Goal: Information Seeking & Learning: Learn about a topic

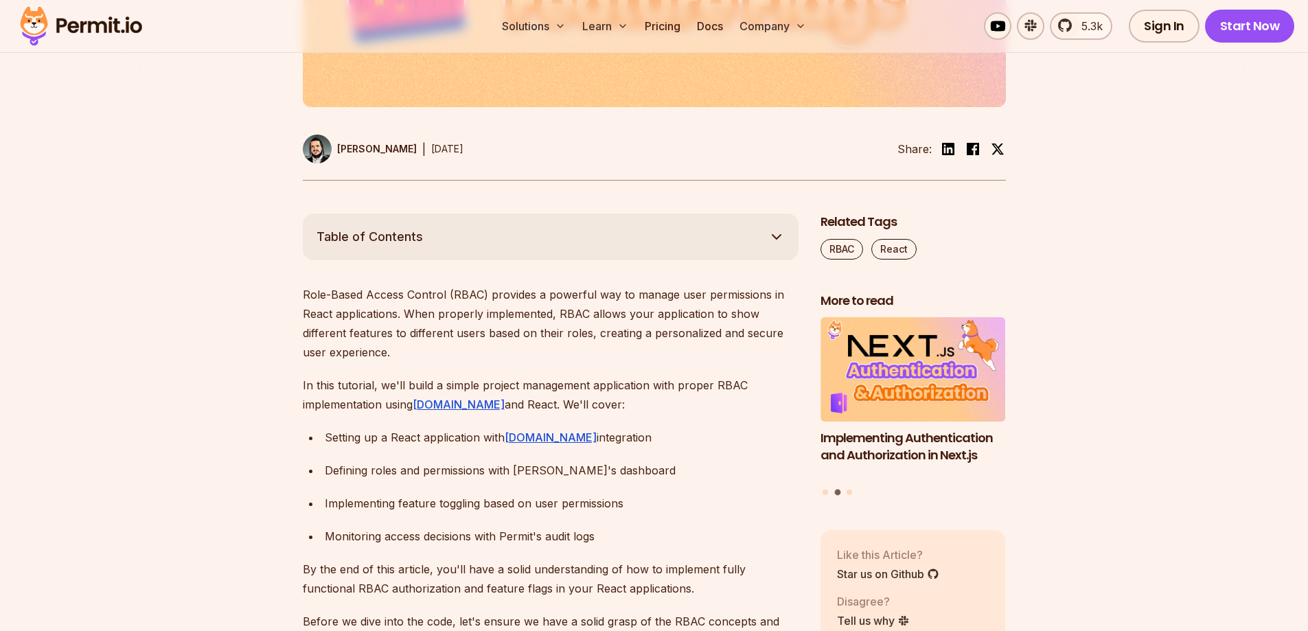
scroll to position [618, 0]
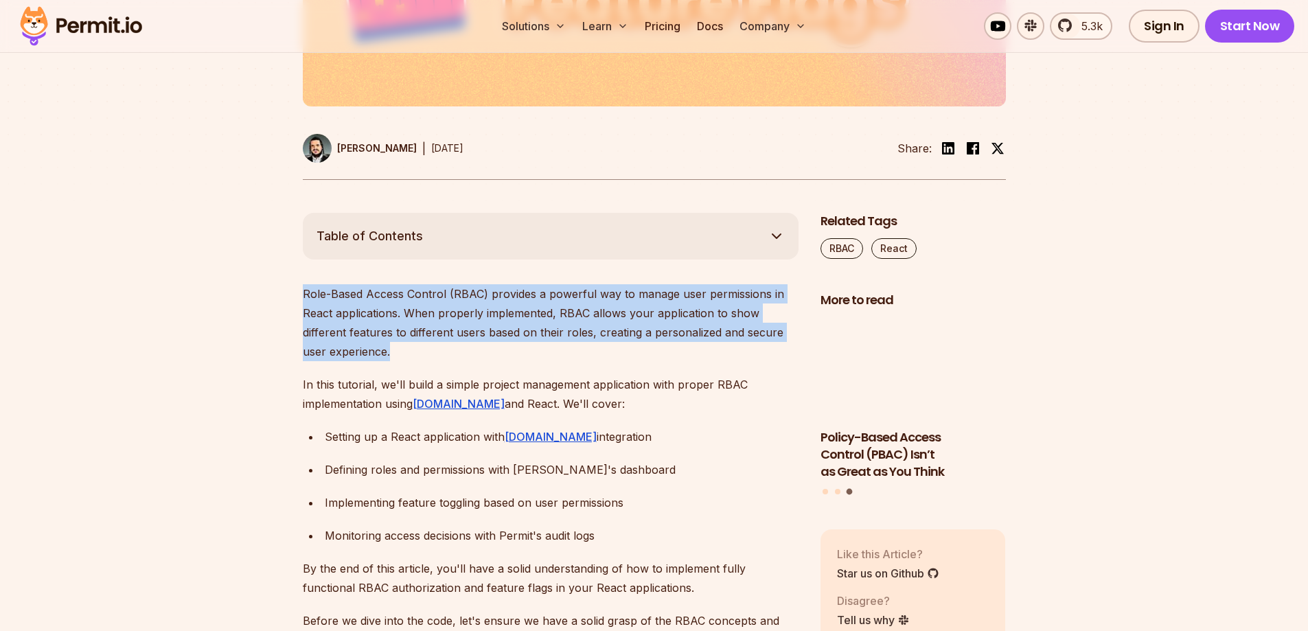
drag, startPoint x: 403, startPoint y: 358, endPoint x: 285, endPoint y: 298, distance: 132.4
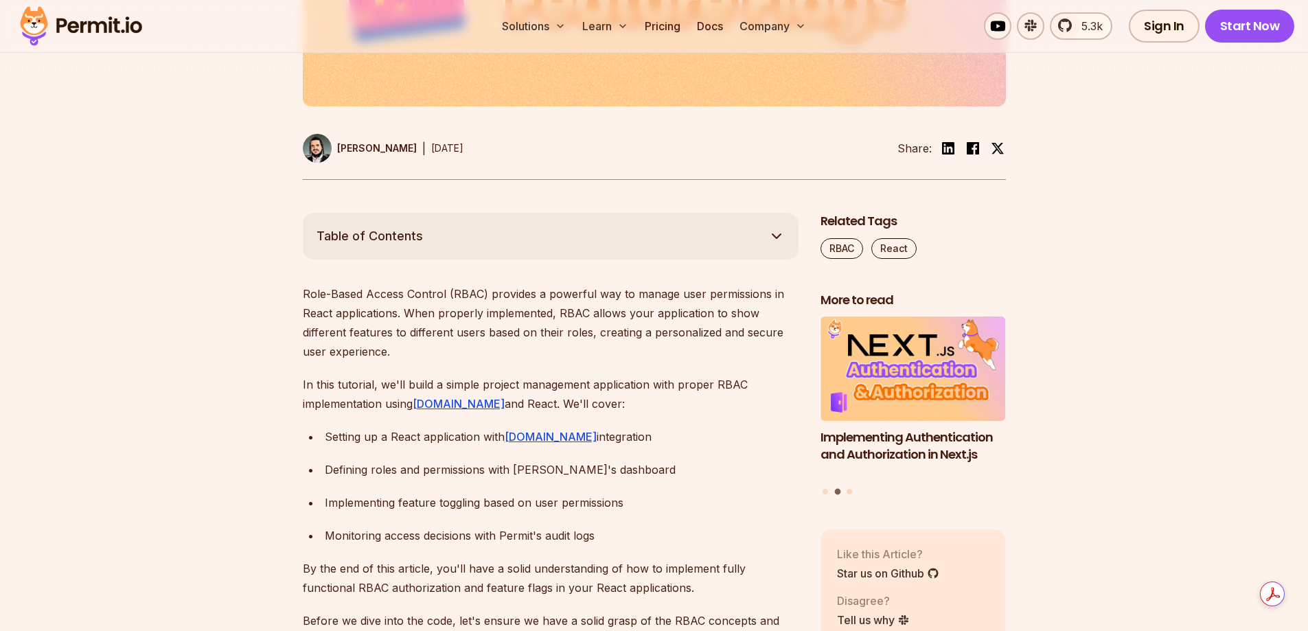
click at [699, 391] on p "In this tutorial, we'll build a simple project management application with prop…" at bounding box center [551, 394] width 496 height 38
click at [397, 477] on div "Defining roles and permissions with [PERSON_NAME]'s dashboard" at bounding box center [562, 469] width 474 height 19
click at [696, 466] on div "Defining roles and permissions with [PERSON_NAME]'s dashboard" at bounding box center [562, 469] width 474 height 19
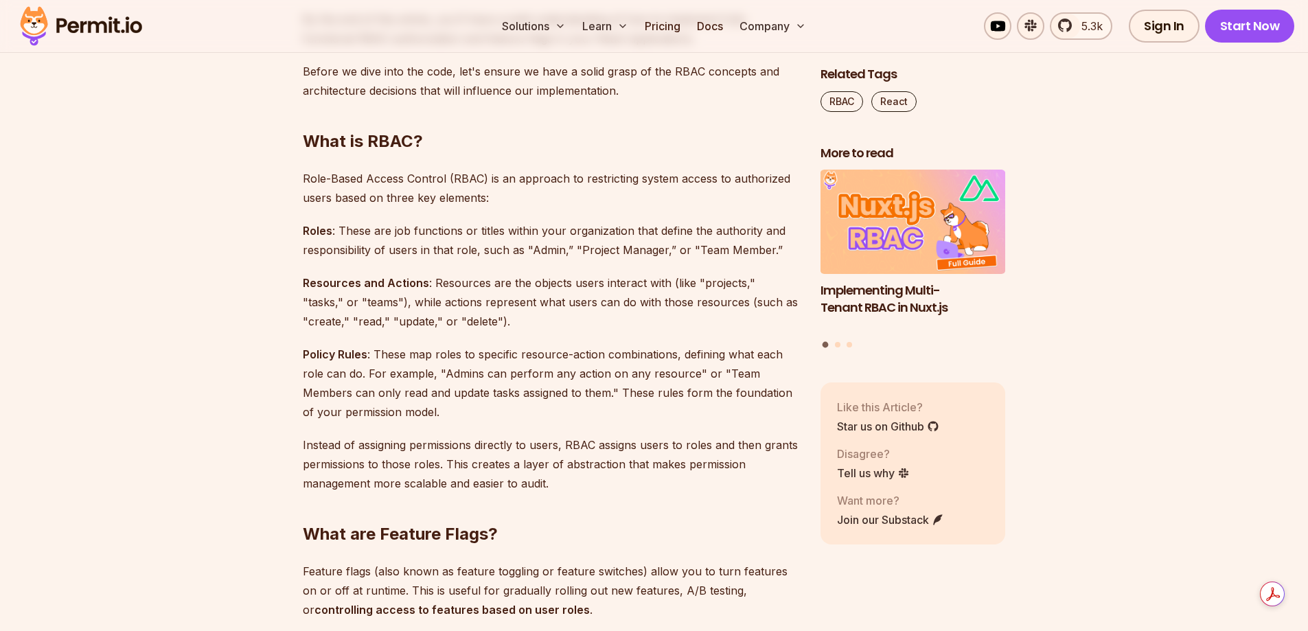
scroll to position [1236, 0]
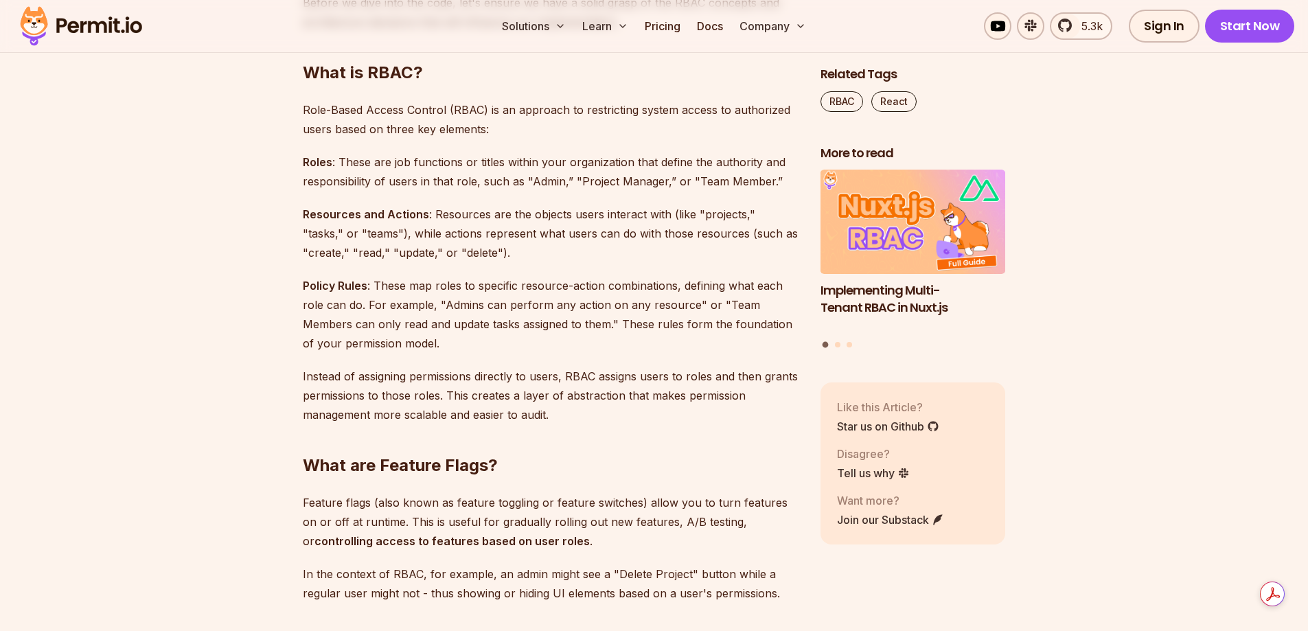
click at [644, 377] on p "Instead of assigning permissions directly to users, RBAC assigns users to roles…" at bounding box center [551, 396] width 496 height 58
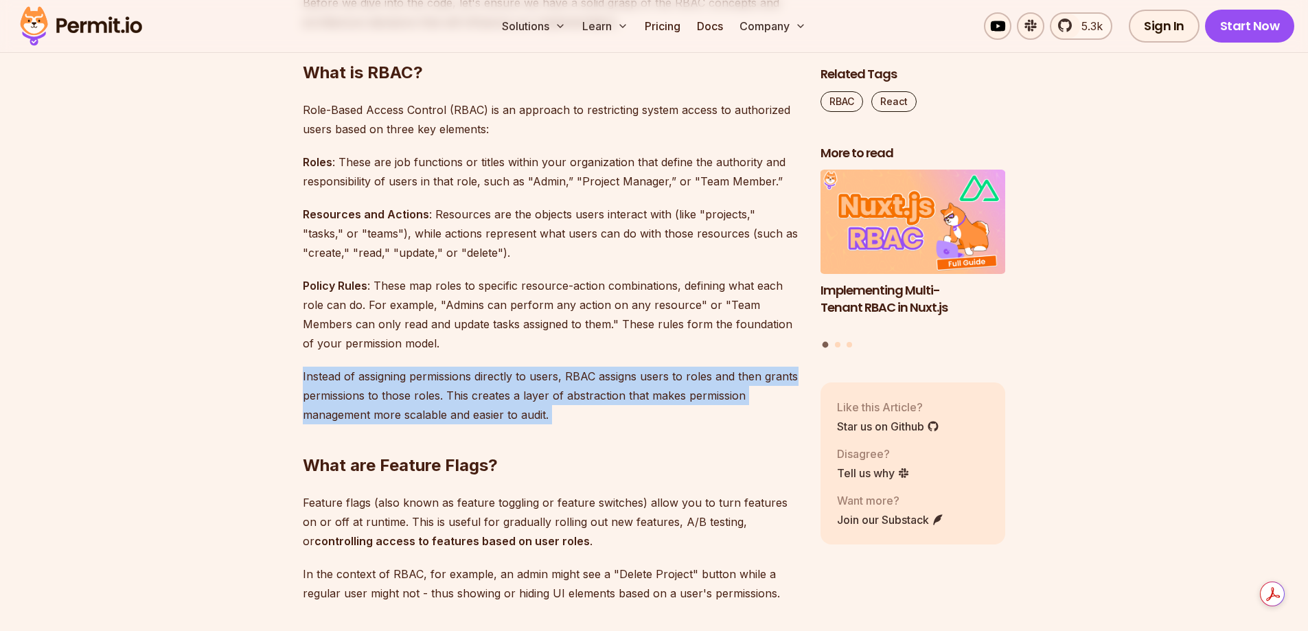
click at [644, 377] on p "Instead of assigning permissions directly to users, RBAC assigns users to roles…" at bounding box center [551, 396] width 496 height 58
click at [620, 398] on p "Instead of assigning permissions directly to users, RBAC assigns users to roles…" at bounding box center [551, 396] width 496 height 58
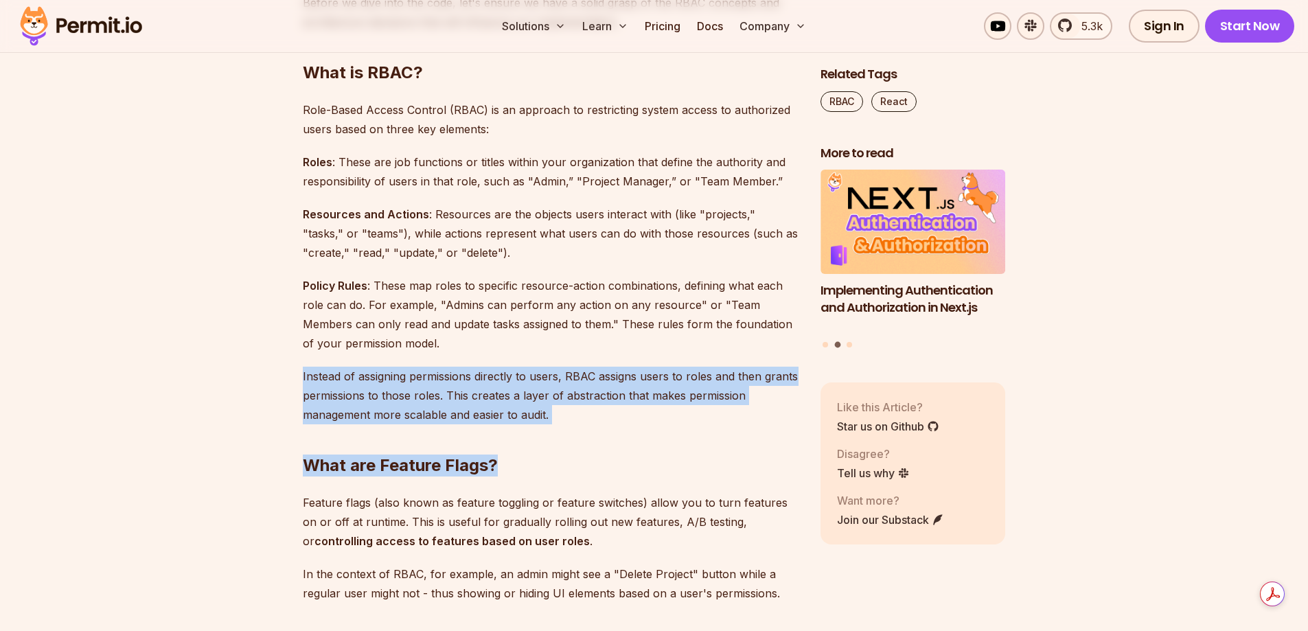
drag, startPoint x: 508, startPoint y: 461, endPoint x: 280, endPoint y: 376, distance: 242.8
click at [636, 429] on h2 "What are Feature Flags?" at bounding box center [551, 438] width 496 height 77
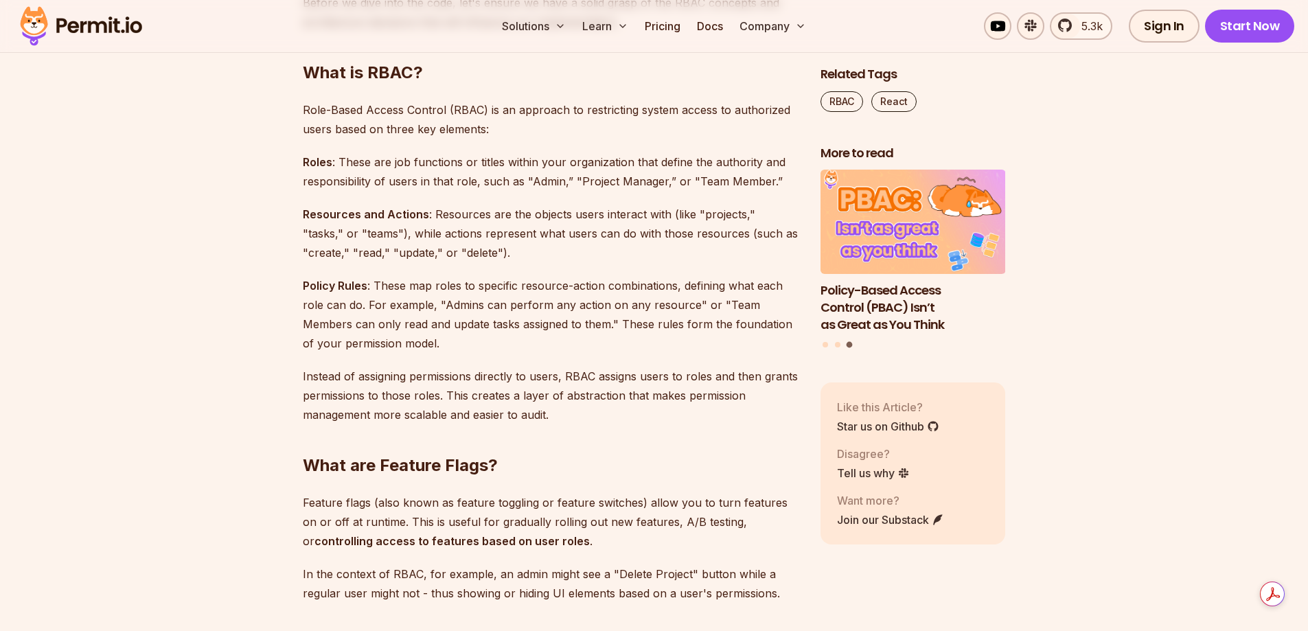
drag, startPoint x: 635, startPoint y: 429, endPoint x: 610, endPoint y: 466, distance: 44.4
drag, startPoint x: 610, startPoint y: 466, endPoint x: 408, endPoint y: 367, distance: 224.6
click at [408, 367] on p "Instead of assigning permissions directly to users, RBAC assigns users to roles…" at bounding box center [551, 396] width 496 height 58
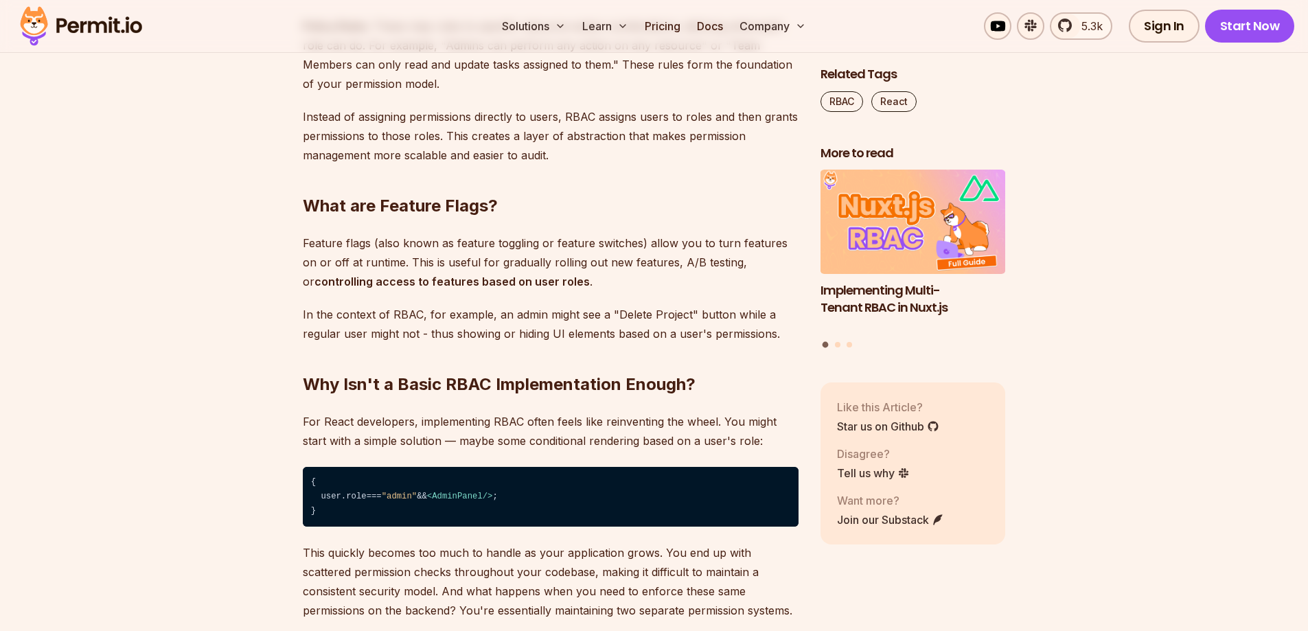
scroll to position [1511, 0]
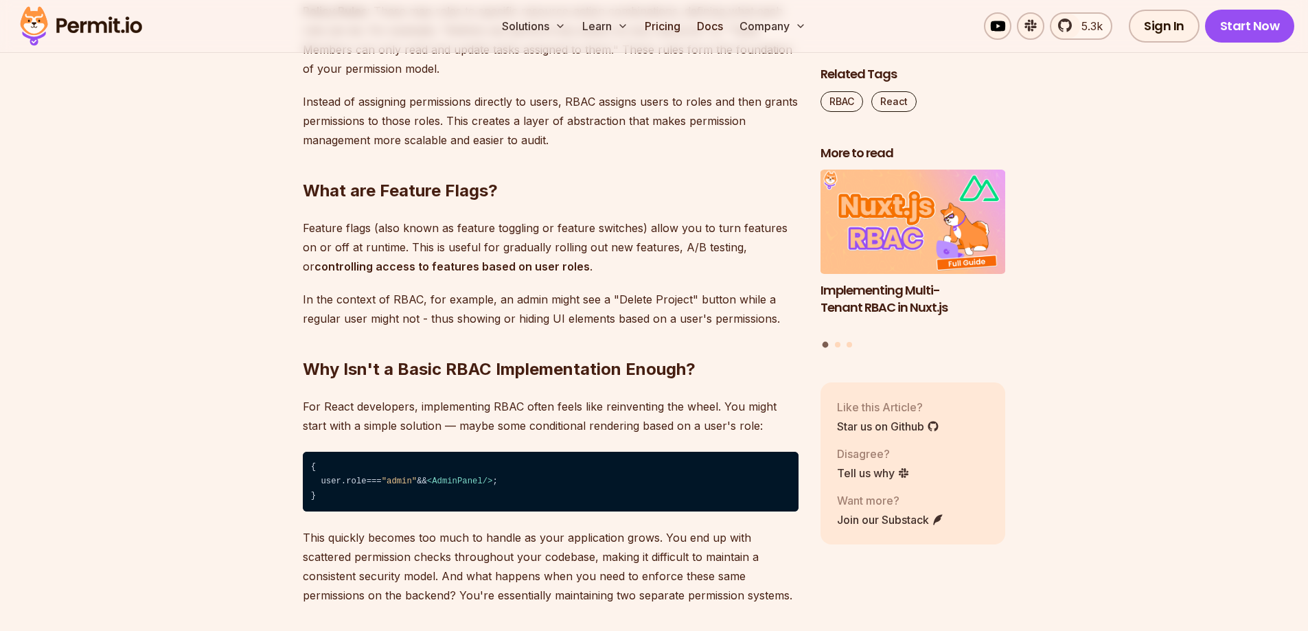
click at [527, 256] on p "Feature flags (also known as feature toggling or feature switches) allow you to…" at bounding box center [551, 247] width 496 height 58
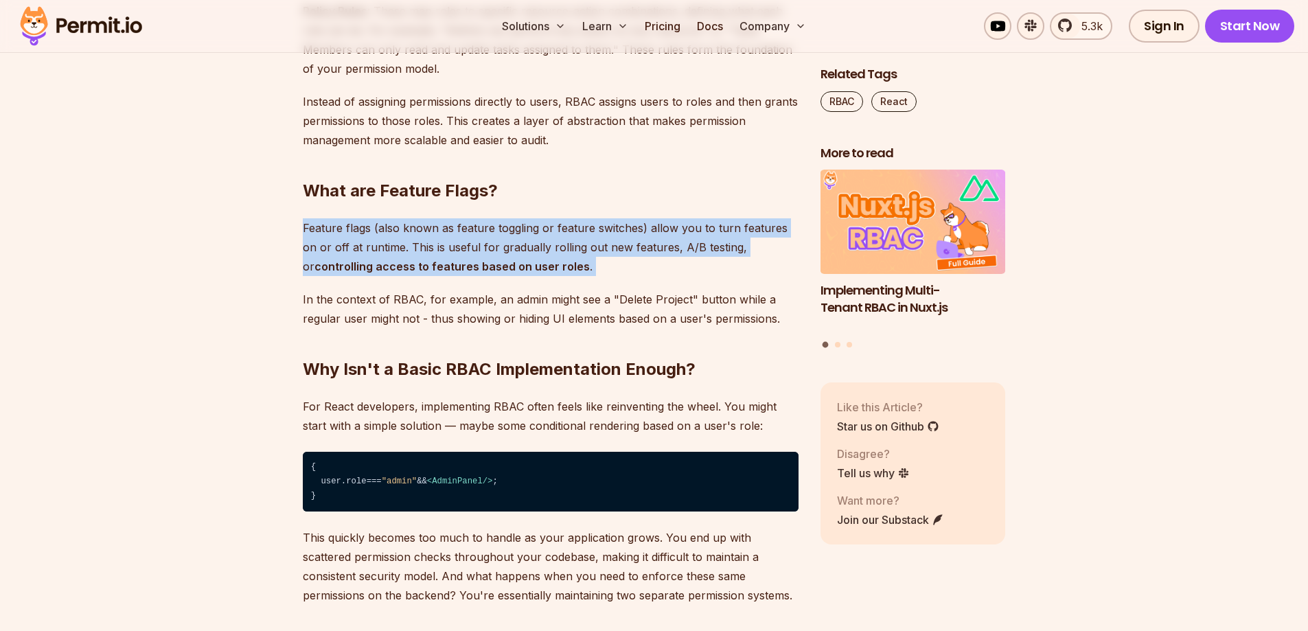
click at [527, 256] on p "Feature flags (also known as feature toggling or feature switches) allow you to…" at bounding box center [551, 247] width 496 height 58
click at [523, 263] on p "Feature flags (also known as feature toggling or feature switches) allow you to…" at bounding box center [551, 247] width 496 height 58
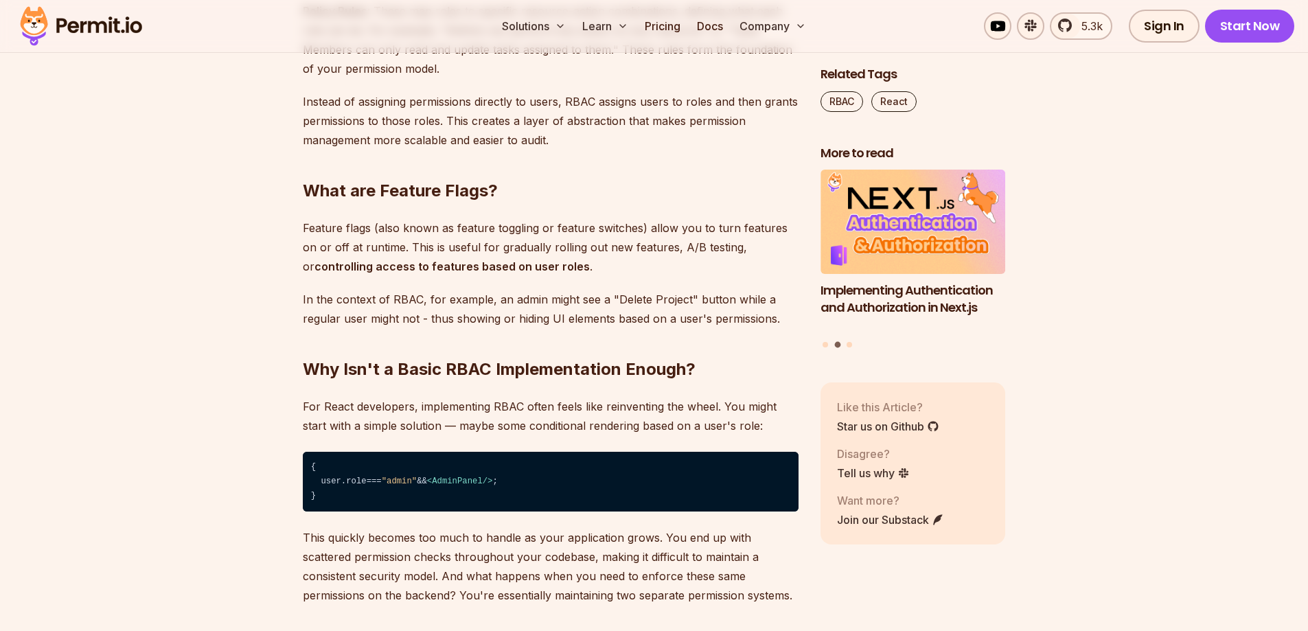
click at [471, 256] on p "Feature flags (also known as feature toggling or feature switches) allow you to…" at bounding box center [551, 247] width 496 height 58
click at [566, 270] on p "Feature flags (also known as feature toggling or feature switches) allow you to…" at bounding box center [551, 247] width 496 height 58
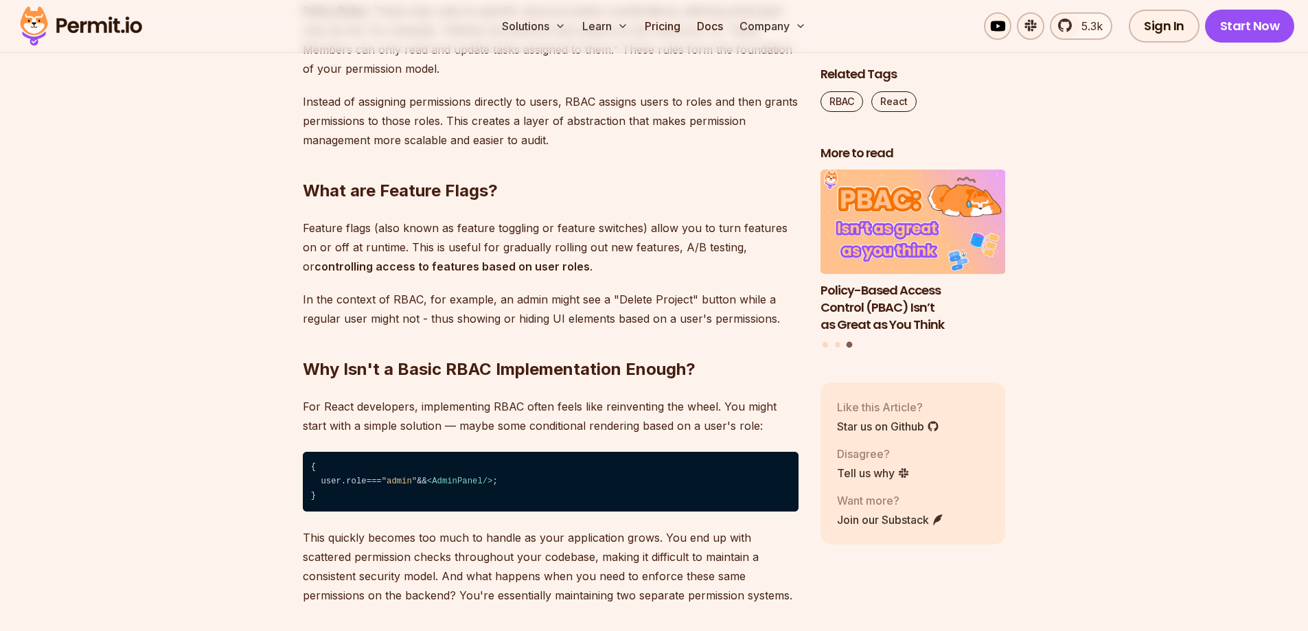
drag, startPoint x: 546, startPoint y: 277, endPoint x: 521, endPoint y: 268, distance: 26.9
click at [521, 268] on p "Feature flags (also known as feature toggling or feature switches) allow you to…" at bounding box center [551, 247] width 496 height 58
click at [355, 413] on p "For React developers, implementing RBAC often feels like reinventing the wheel.…" at bounding box center [551, 416] width 496 height 38
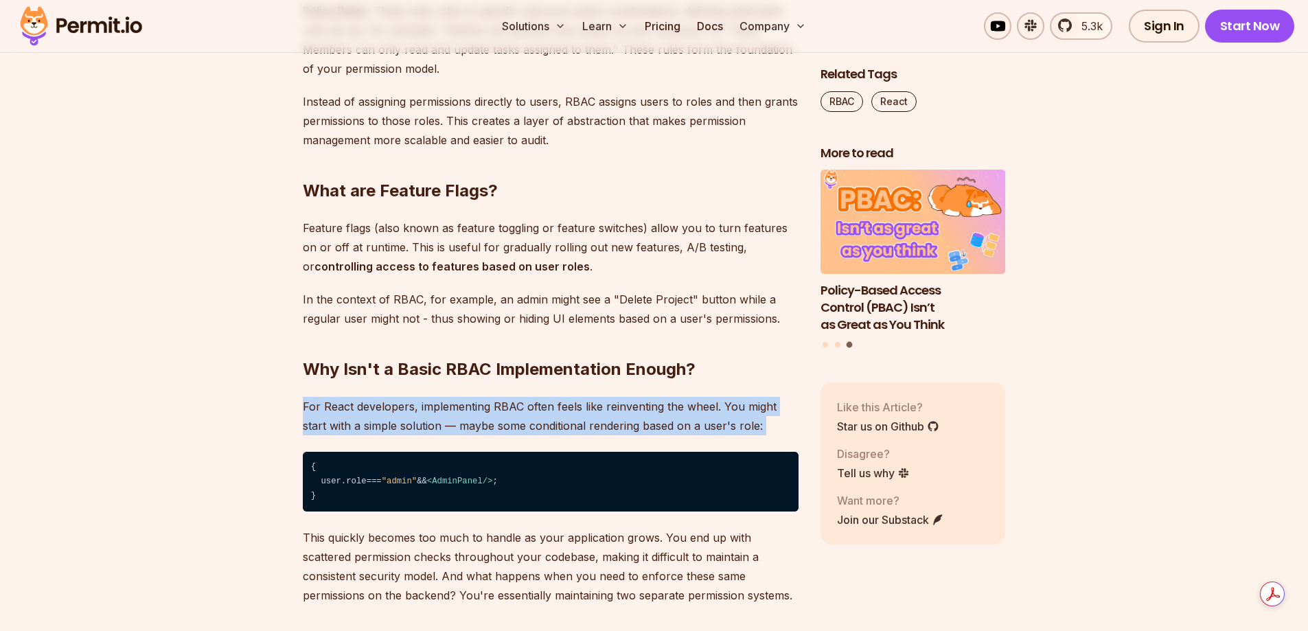
click at [355, 413] on p "For React developers, implementing RBAC often feels like reinventing the wheel.…" at bounding box center [551, 416] width 496 height 38
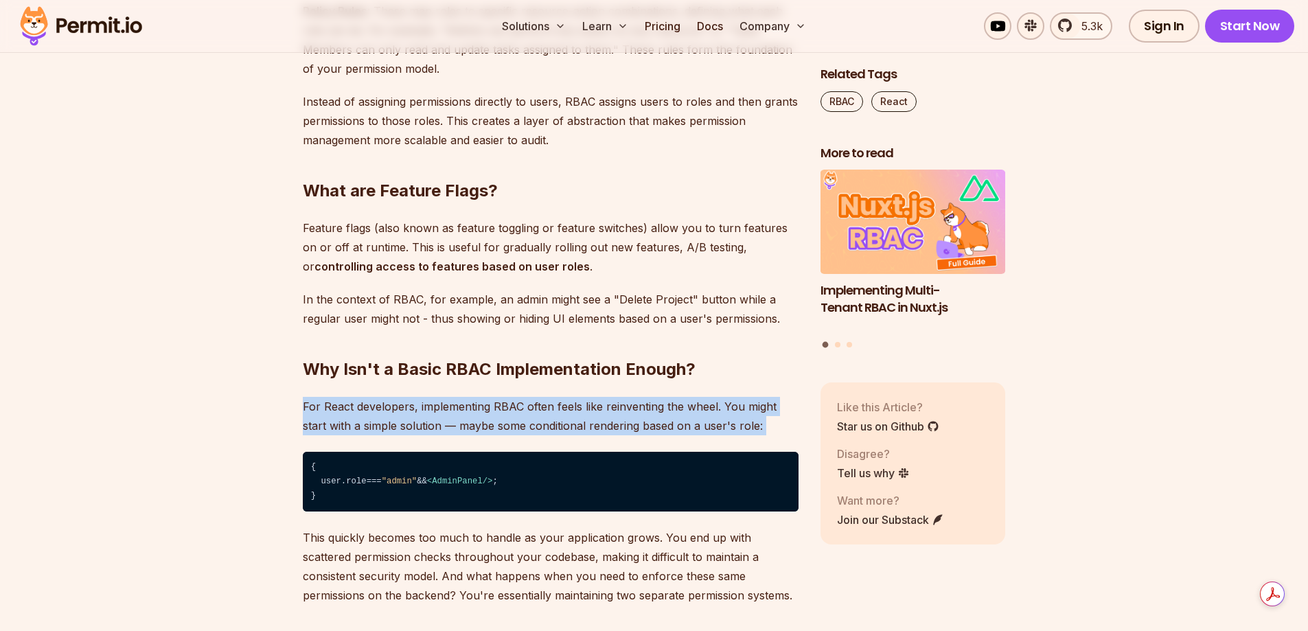
click at [385, 421] on p "For React developers, implementing RBAC often feels like reinventing the wheel.…" at bounding box center [551, 416] width 496 height 38
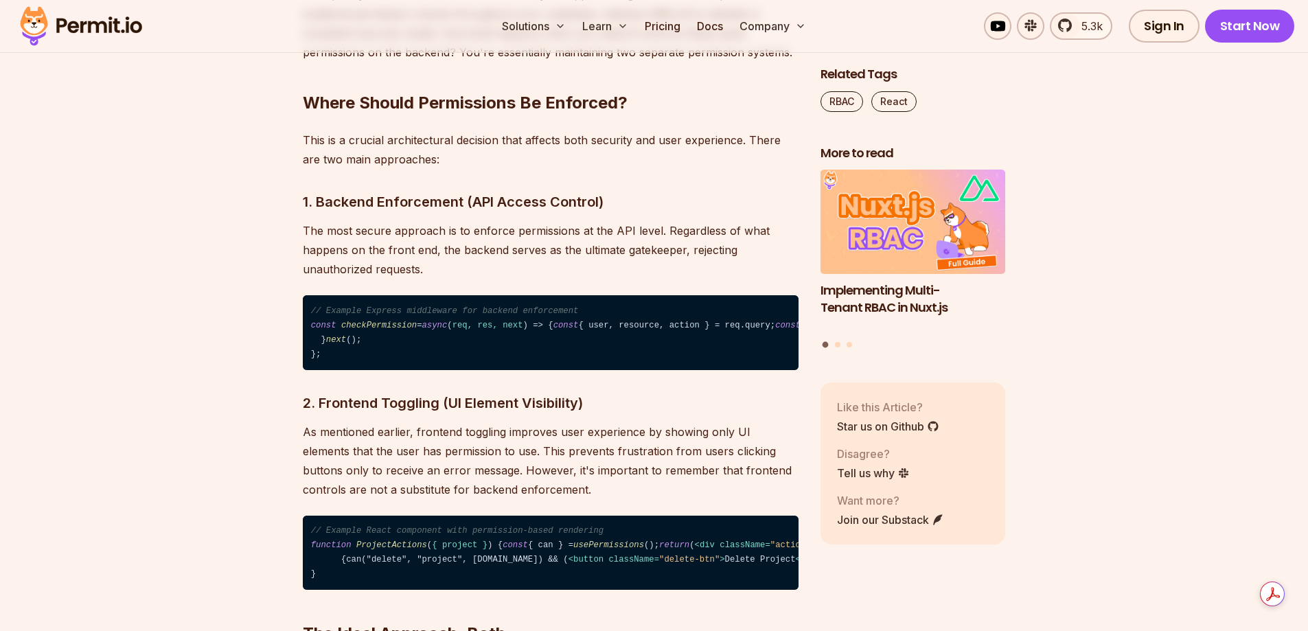
scroll to position [2061, 0]
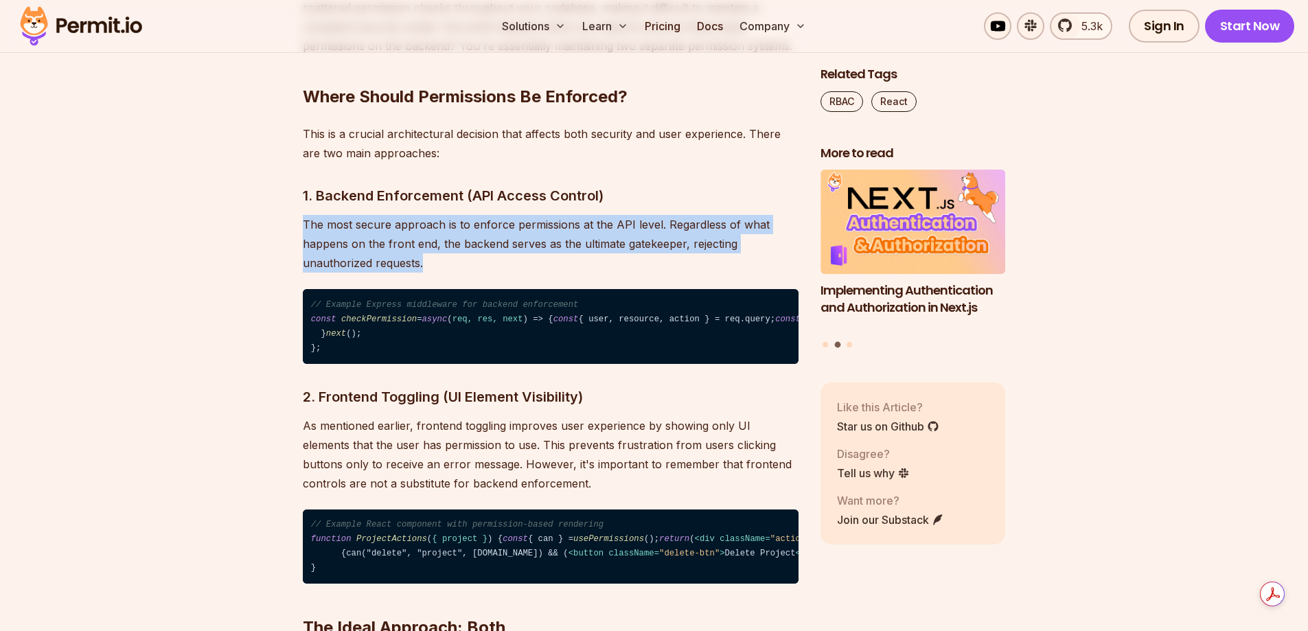
drag, startPoint x: 429, startPoint y: 262, endPoint x: 297, endPoint y: 215, distance: 139.9
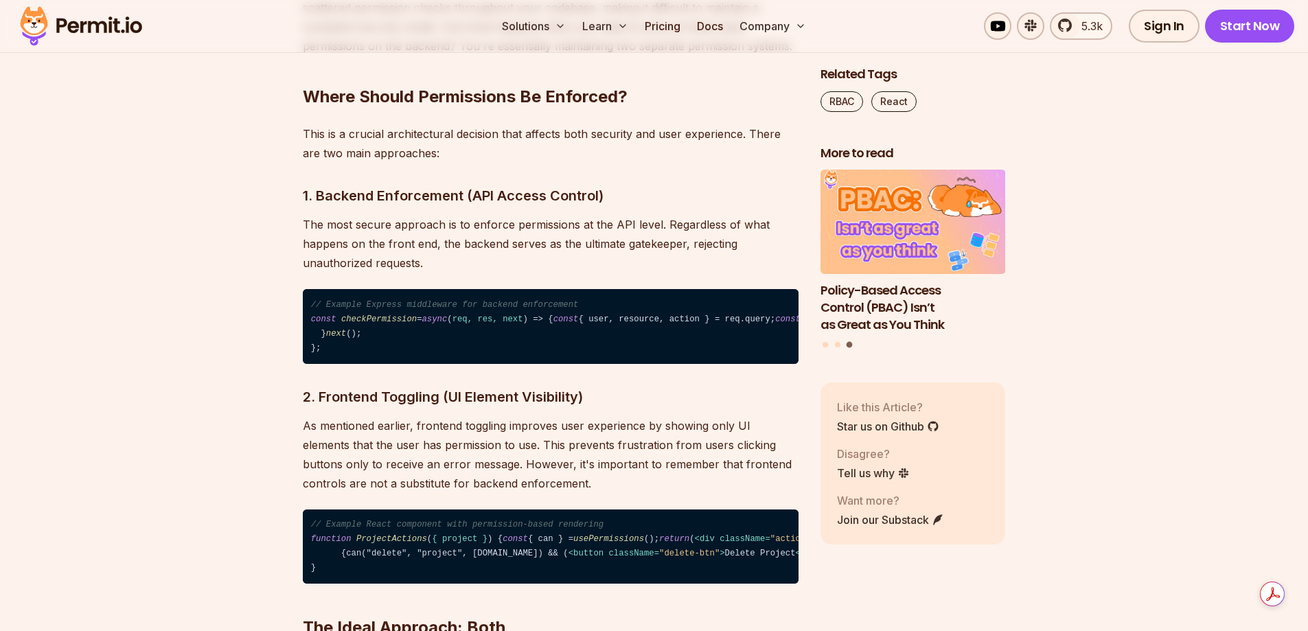
drag, startPoint x: 402, startPoint y: 413, endPoint x: 116, endPoint y: 611, distance: 347.5
drag, startPoint x: 116, startPoint y: 611, endPoint x: 256, endPoint y: 177, distance: 455.9
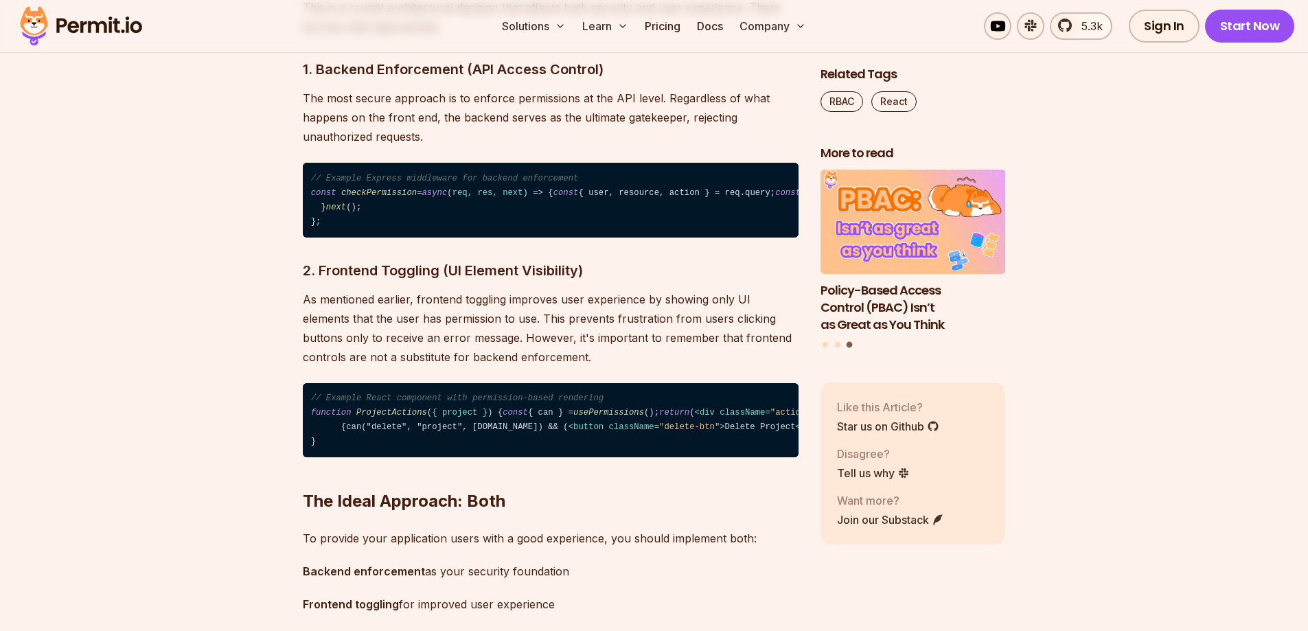
scroll to position [2335, 0]
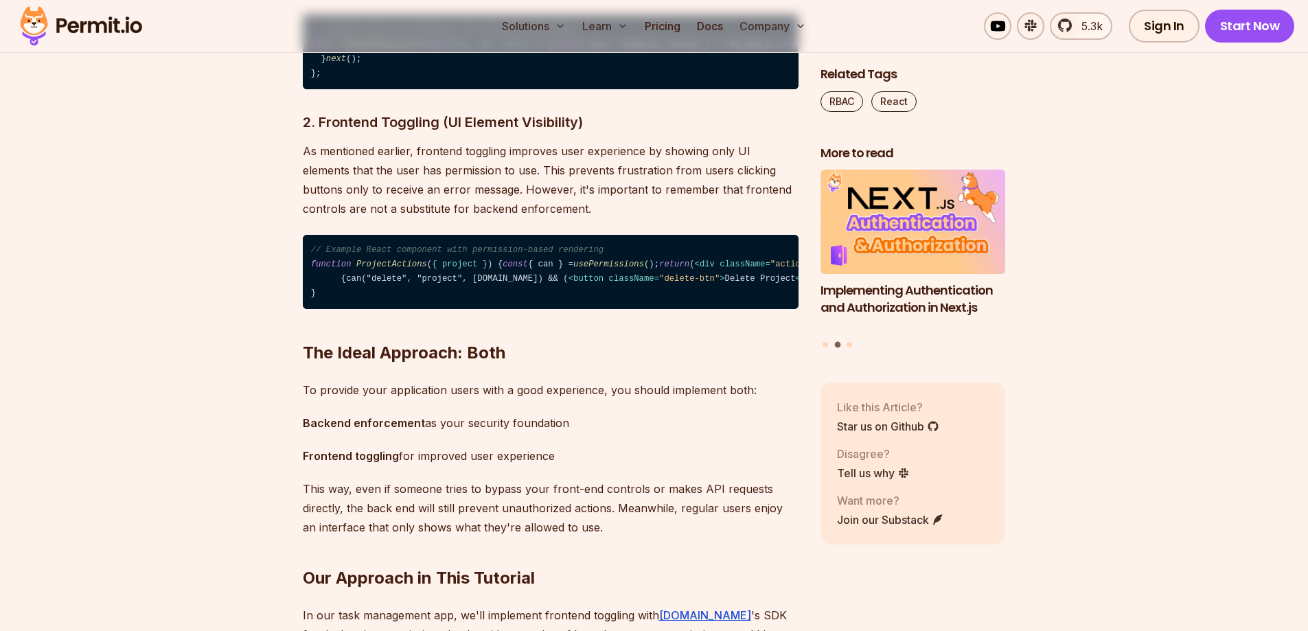
click at [543, 218] on p "As mentioned earlier, frontend toggling improves user experience by showing onl…" at bounding box center [551, 179] width 496 height 77
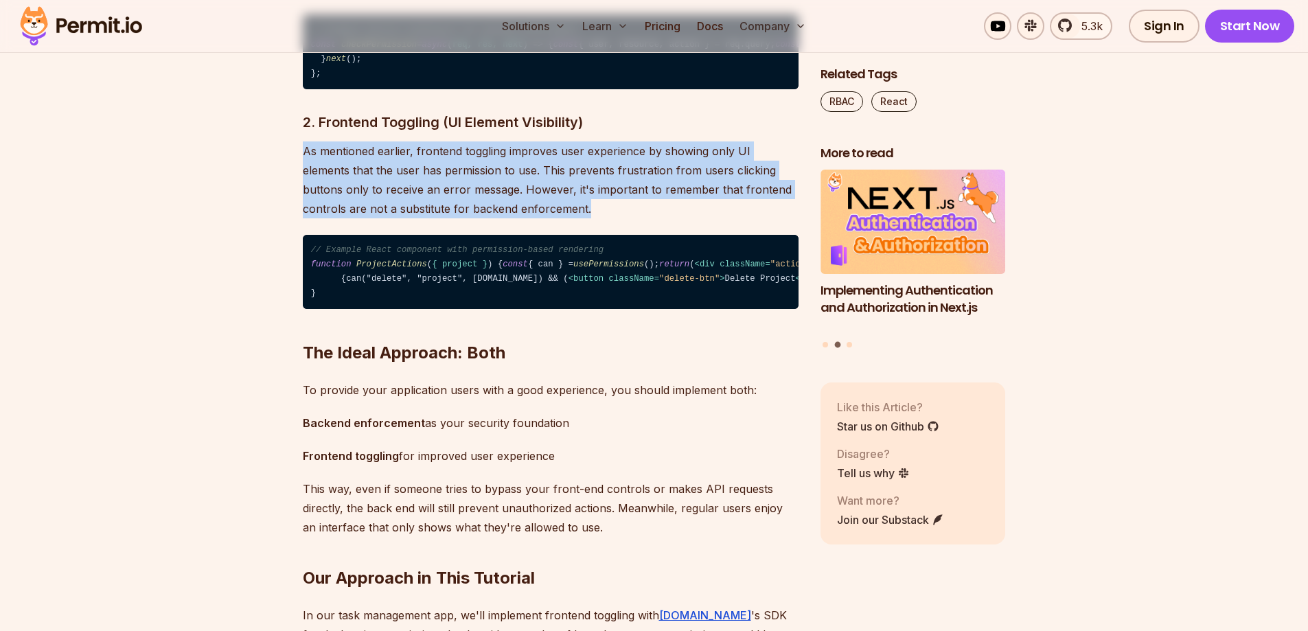
click at [543, 218] on p "As mentioned earlier, frontend toggling improves user experience by showing onl…" at bounding box center [551, 179] width 496 height 77
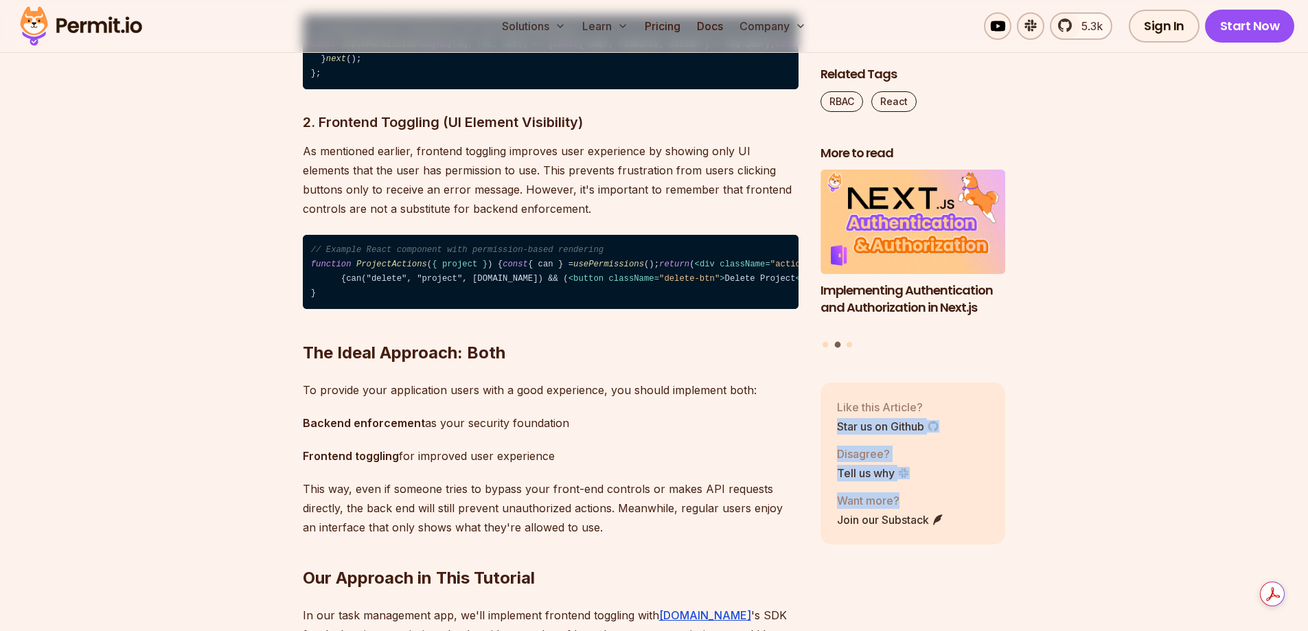
drag, startPoint x: 959, startPoint y: 495, endPoint x: 790, endPoint y: 430, distance: 181.1
click at [835, 431] on div "Like this Article? Star us on Github Disagree? Tell us why Want more? Join our …" at bounding box center [913, 464] width 185 height 162
click at [410, 218] on p "As mentioned earlier, frontend toggling improves user experience by showing onl…" at bounding box center [551, 179] width 496 height 77
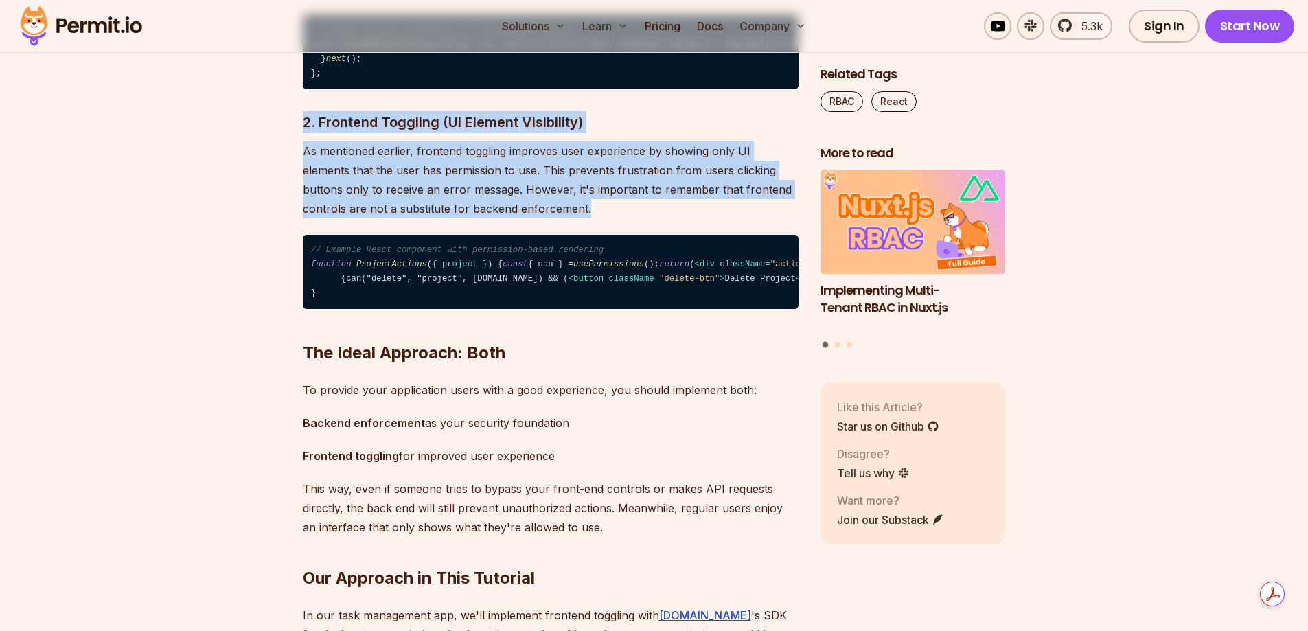
drag, startPoint x: 504, startPoint y: 326, endPoint x: 301, endPoint y: 236, distance: 222.1
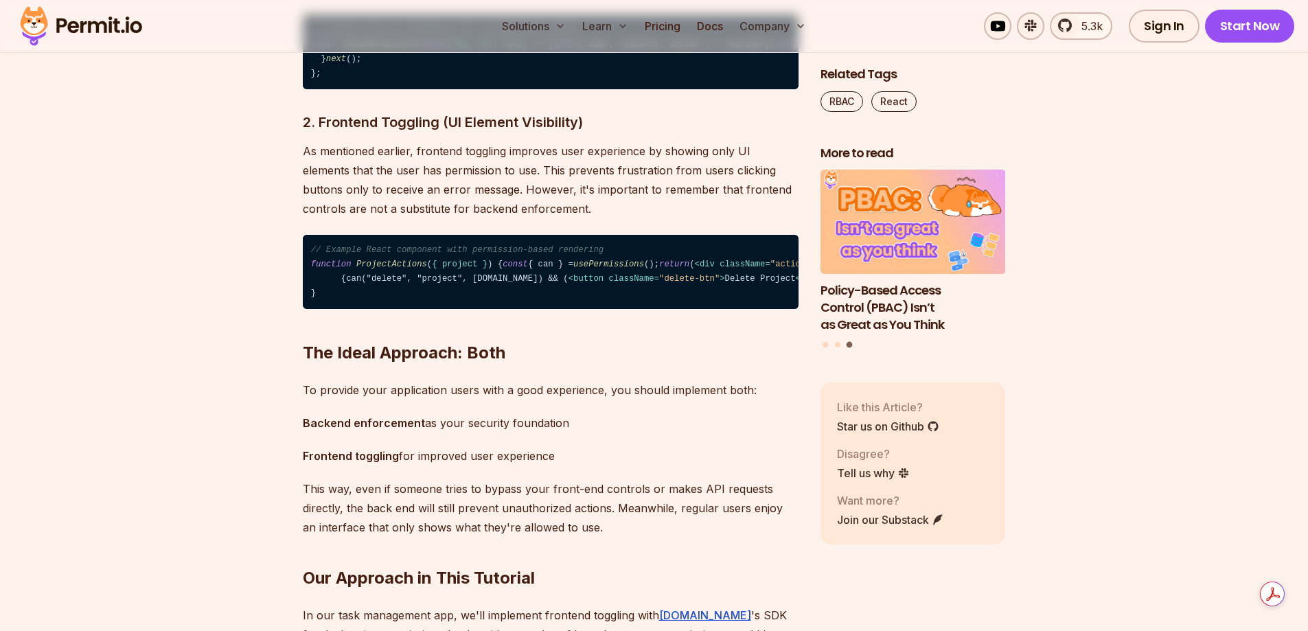
drag, startPoint x: 519, startPoint y: 388, endPoint x: 494, endPoint y: 328, distance: 65.6
click at [494, 218] on p "As mentioned earlier, frontend toggling improves user experience by showing onl…" at bounding box center [551, 179] width 496 height 77
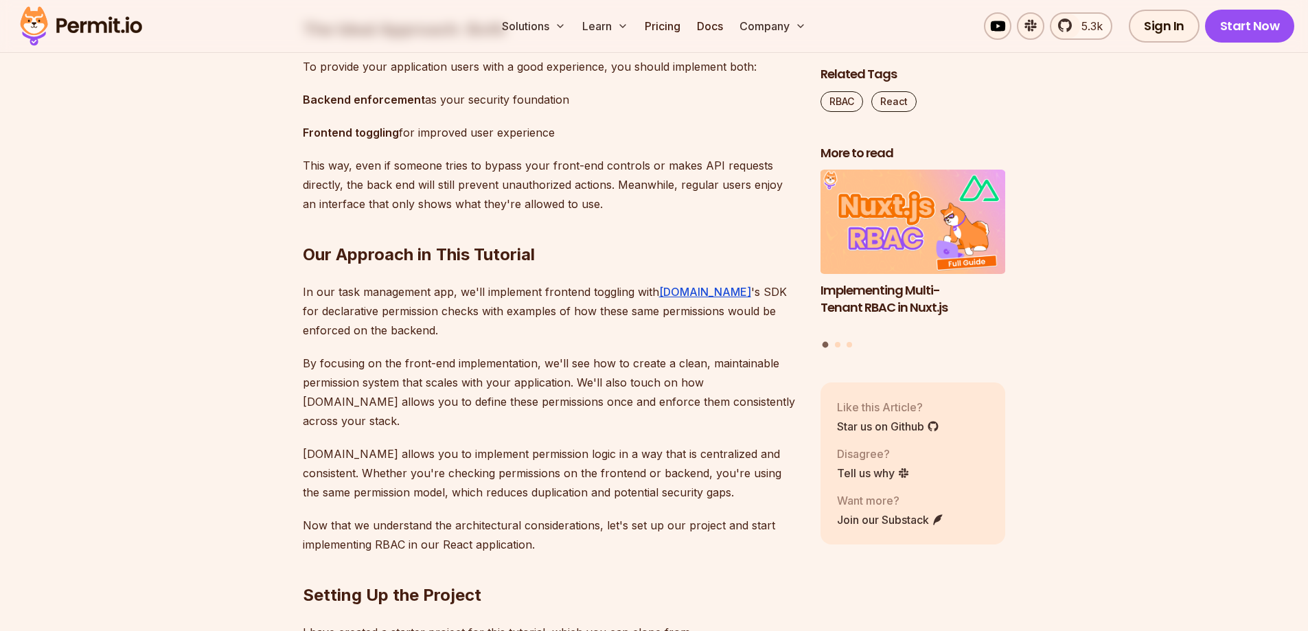
scroll to position [2679, 0]
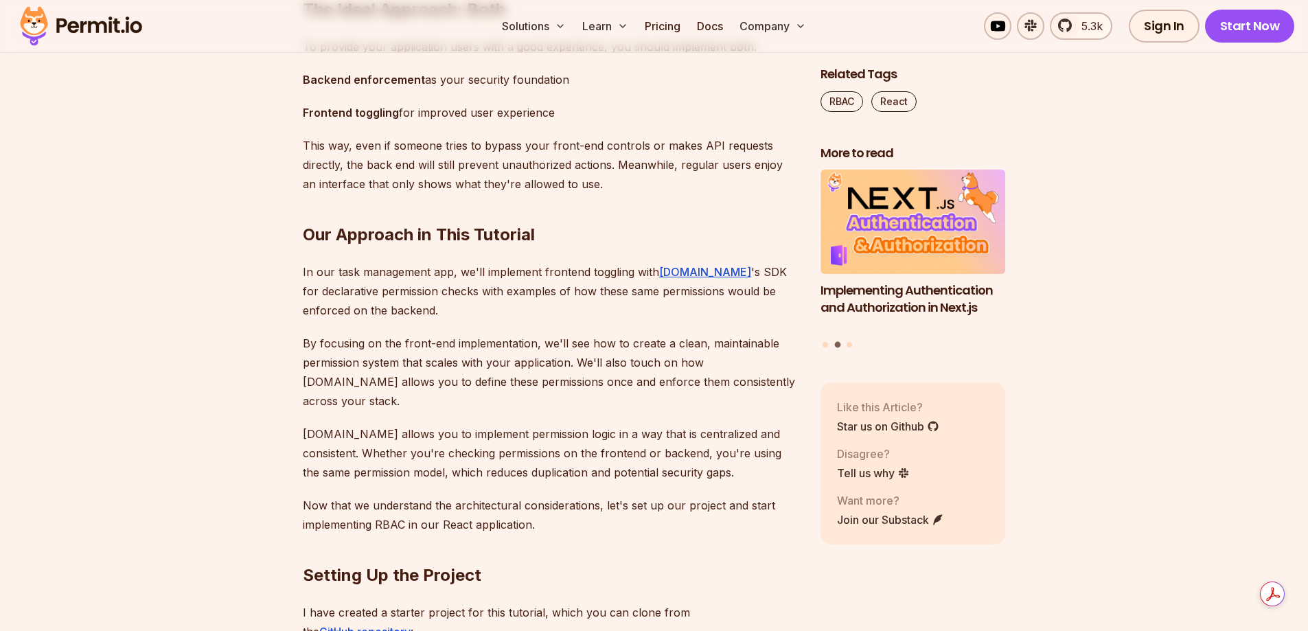
click at [376, 194] on p "This way, even if someone tries to bypass your front-end controls or makes API …" at bounding box center [551, 165] width 496 height 58
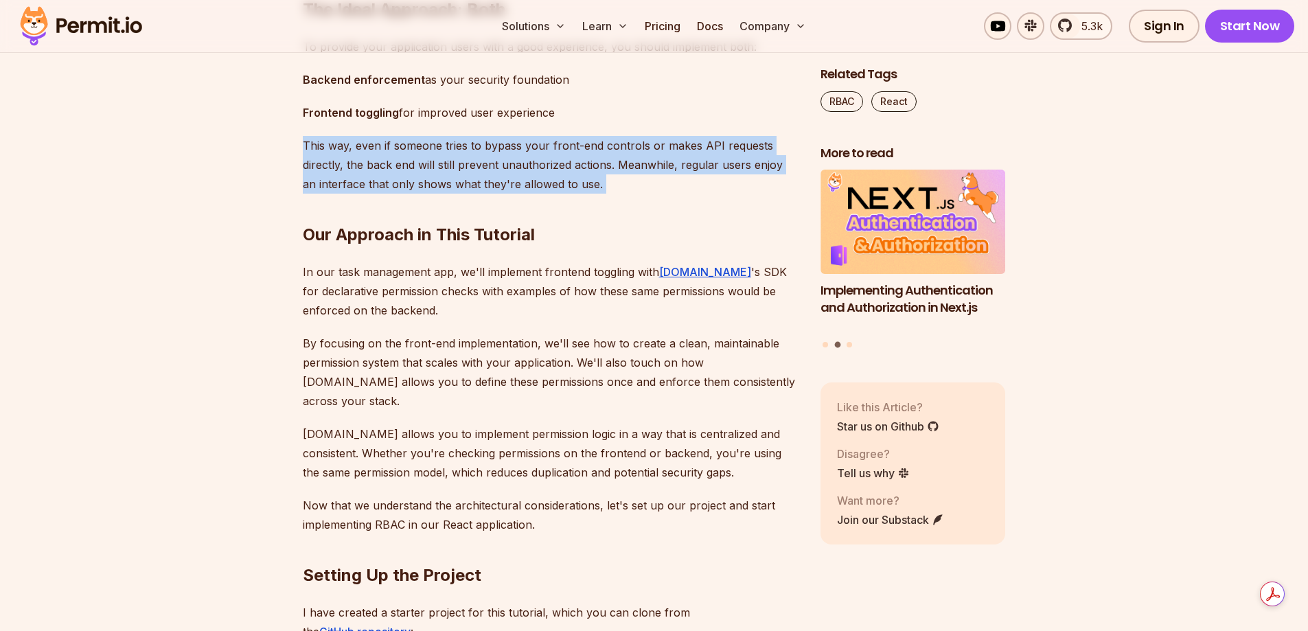
drag, startPoint x: 376, startPoint y: 438, endPoint x: 368, endPoint y: 438, distance: 8.2
click at [376, 194] on p "This way, even if someone tries to bypass your front-end controls or makes API …" at bounding box center [551, 165] width 496 height 58
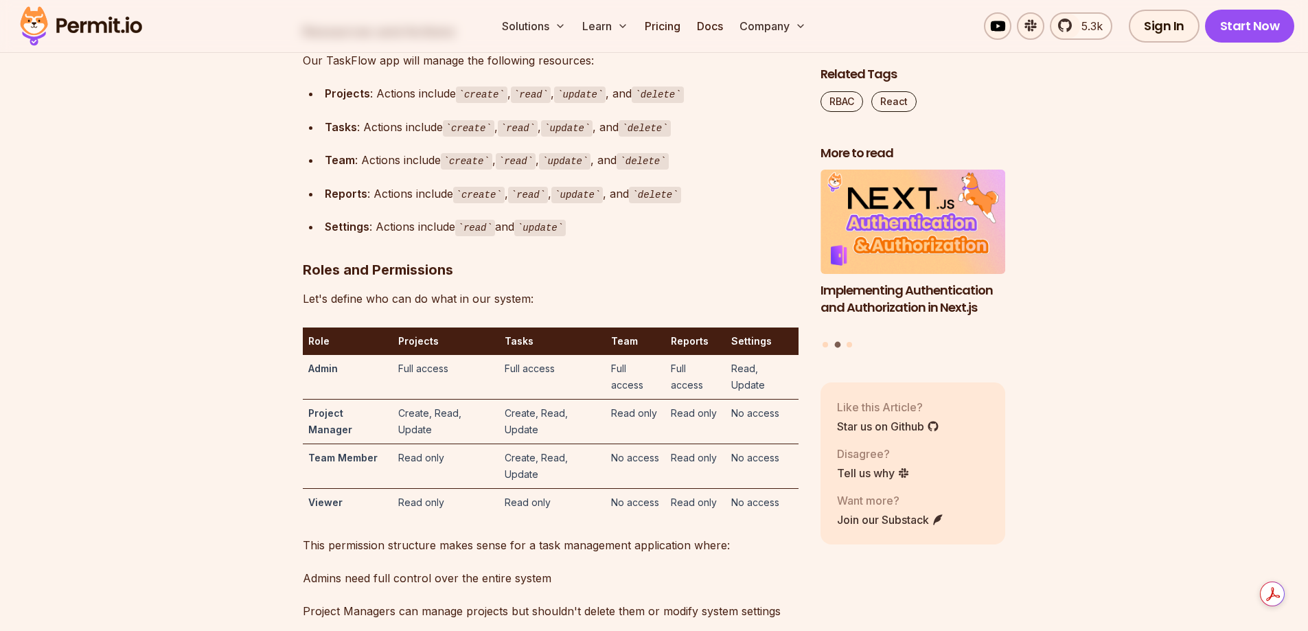
scroll to position [3847, 0]
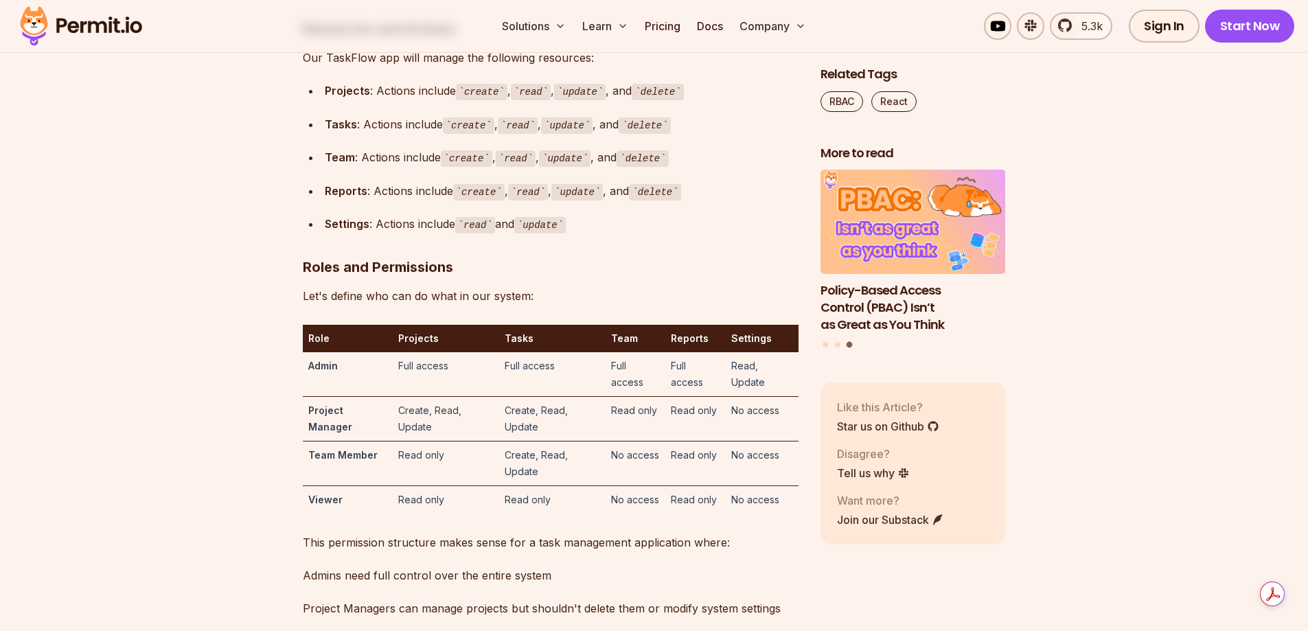
drag, startPoint x: 455, startPoint y: 285, endPoint x: 157, endPoint y: 306, distance: 298.2
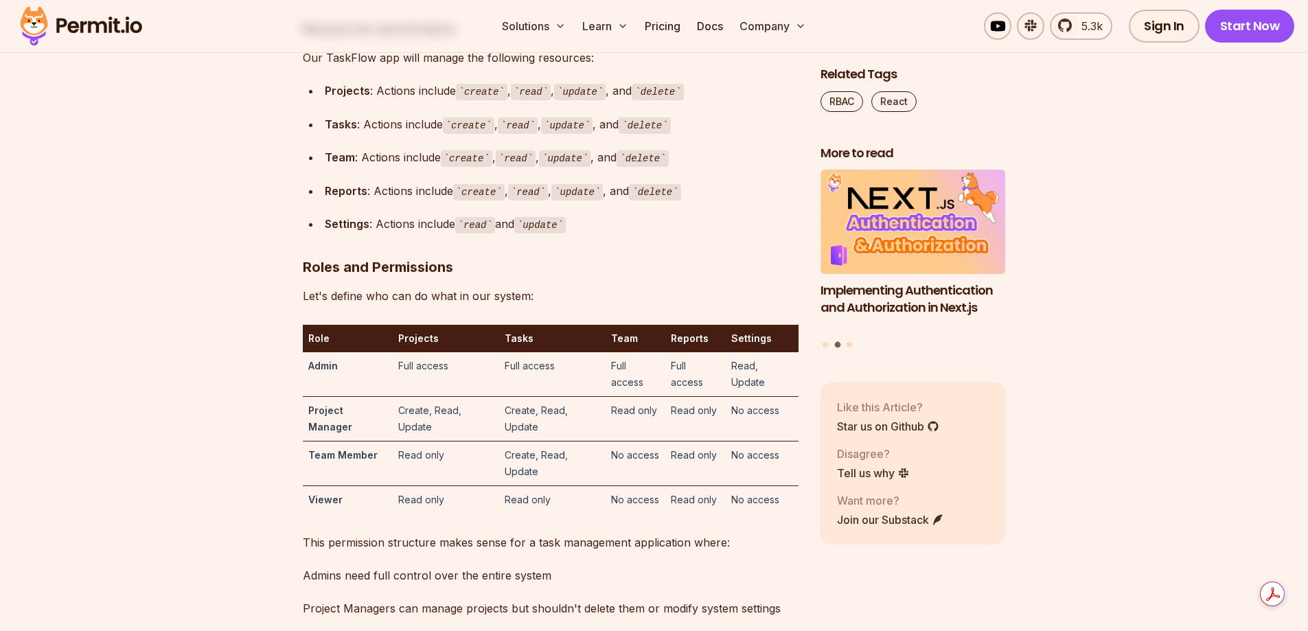
drag, startPoint x: 153, startPoint y: 307, endPoint x: 158, endPoint y: 332, distance: 25.9
drag, startPoint x: 158, startPoint y: 332, endPoint x: 144, endPoint y: 420, distance: 88.3
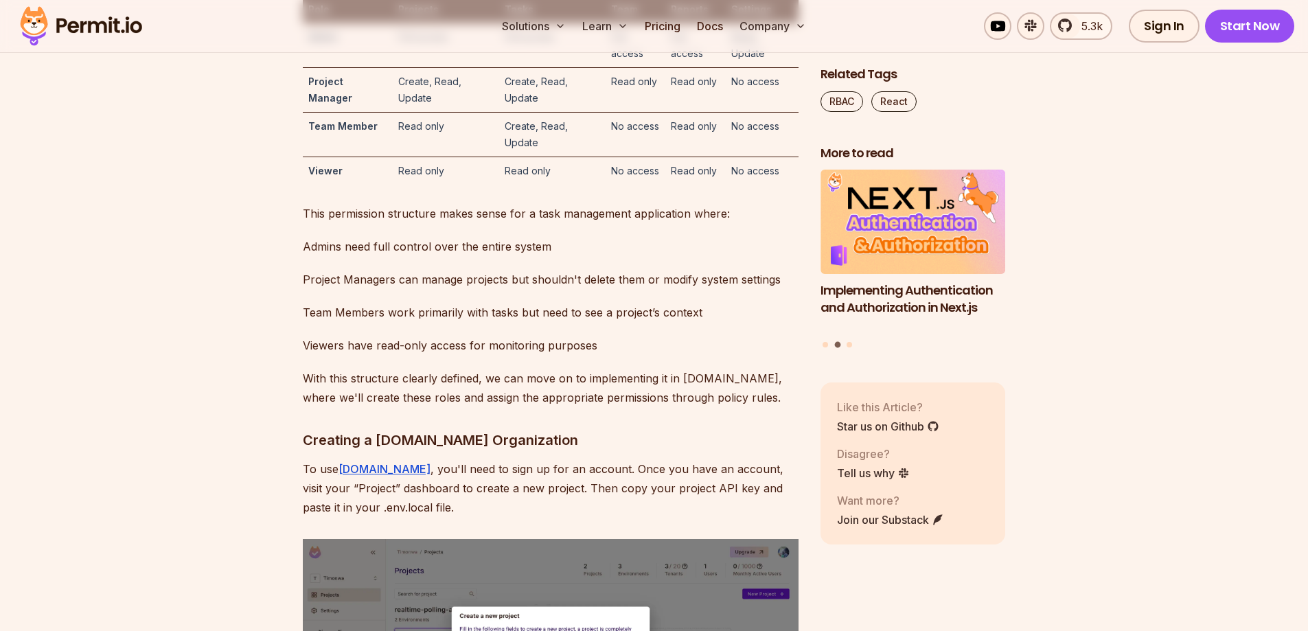
scroll to position [4190, 0]
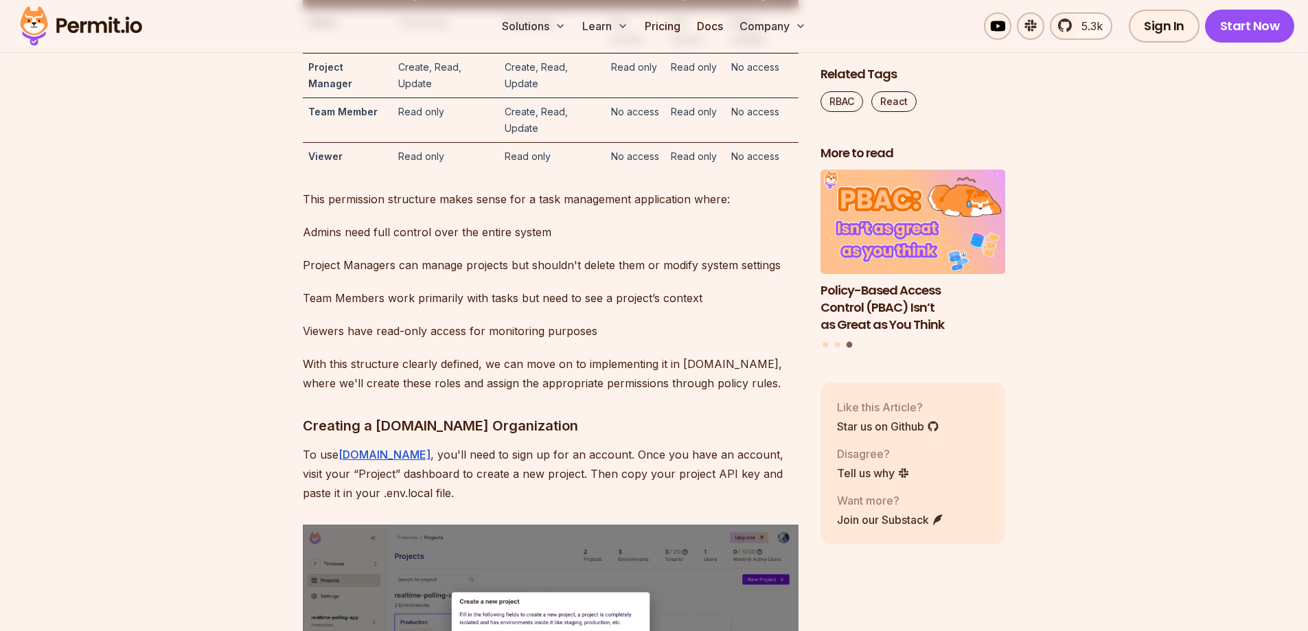
click at [425, 54] on td "Full access" at bounding box center [446, 31] width 106 height 45
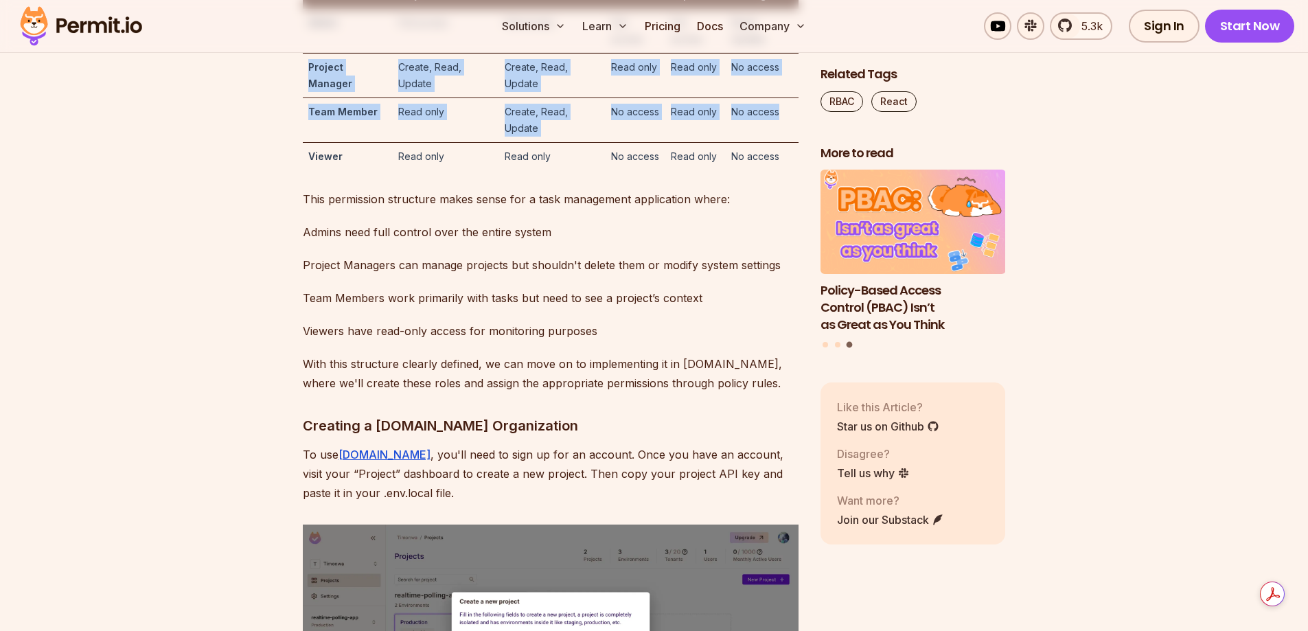
drag, startPoint x: 791, startPoint y: 373, endPoint x: 306, endPoint y: 319, distance: 488.6
click at [306, 170] on tbody "Admin Full access Full access Full access Full access Read, Update Project Mana…" at bounding box center [551, 89] width 496 height 161
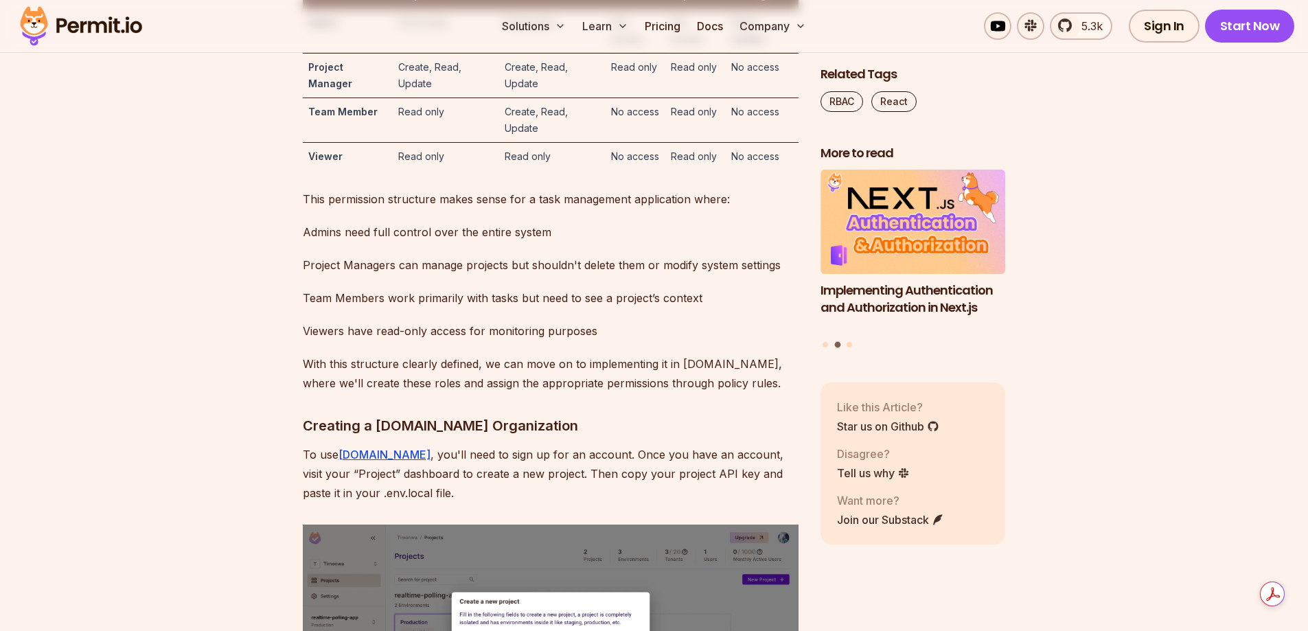
drag, startPoint x: 543, startPoint y: 382, endPoint x: 500, endPoint y: 366, distance: 45.4
click at [500, 142] on td "Create, Read, Update" at bounding box center [552, 120] width 106 height 45
click at [594, 142] on td "Create, Read, Update" at bounding box center [552, 120] width 106 height 45
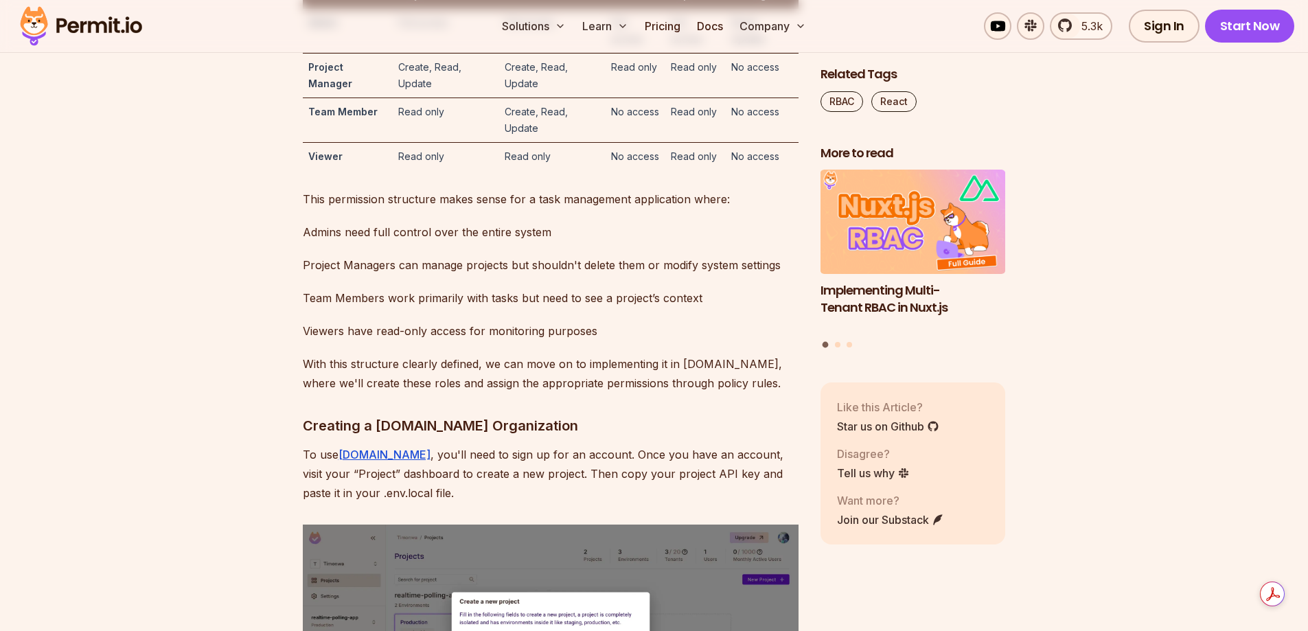
drag, startPoint x: 692, startPoint y: 360, endPoint x: 301, endPoint y: 463, distance: 404.2
drag, startPoint x: 301, startPoint y: 463, endPoint x: 228, endPoint y: 349, distance: 135.3
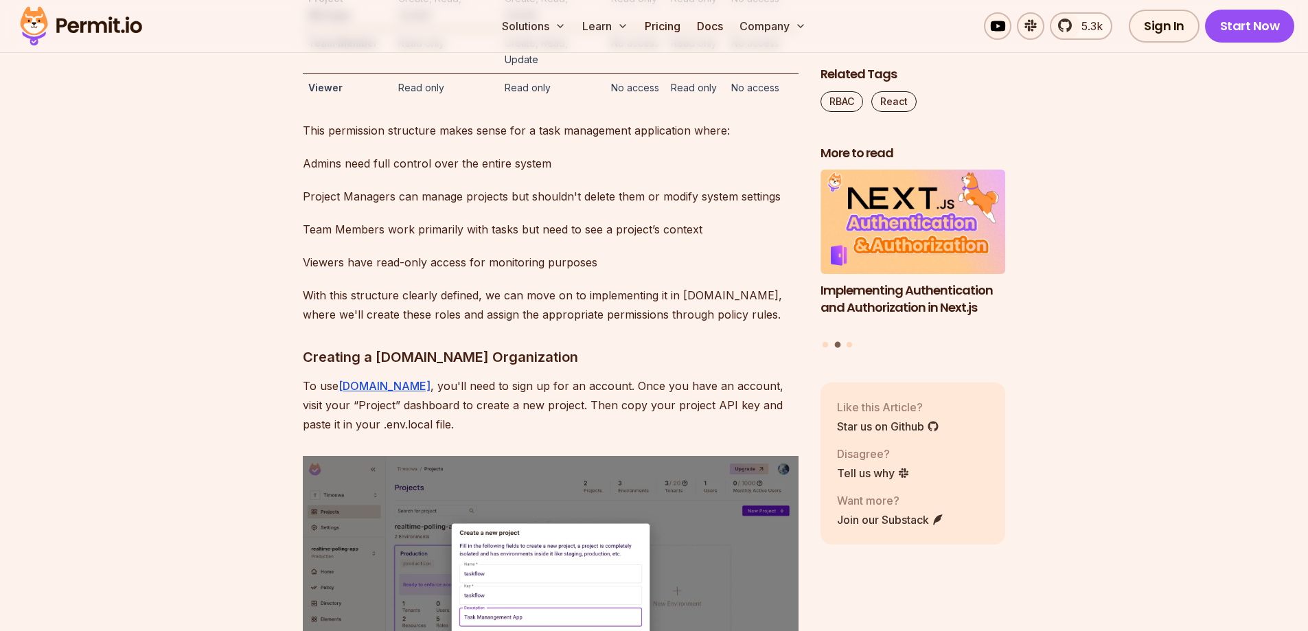
scroll to position [4327, 0]
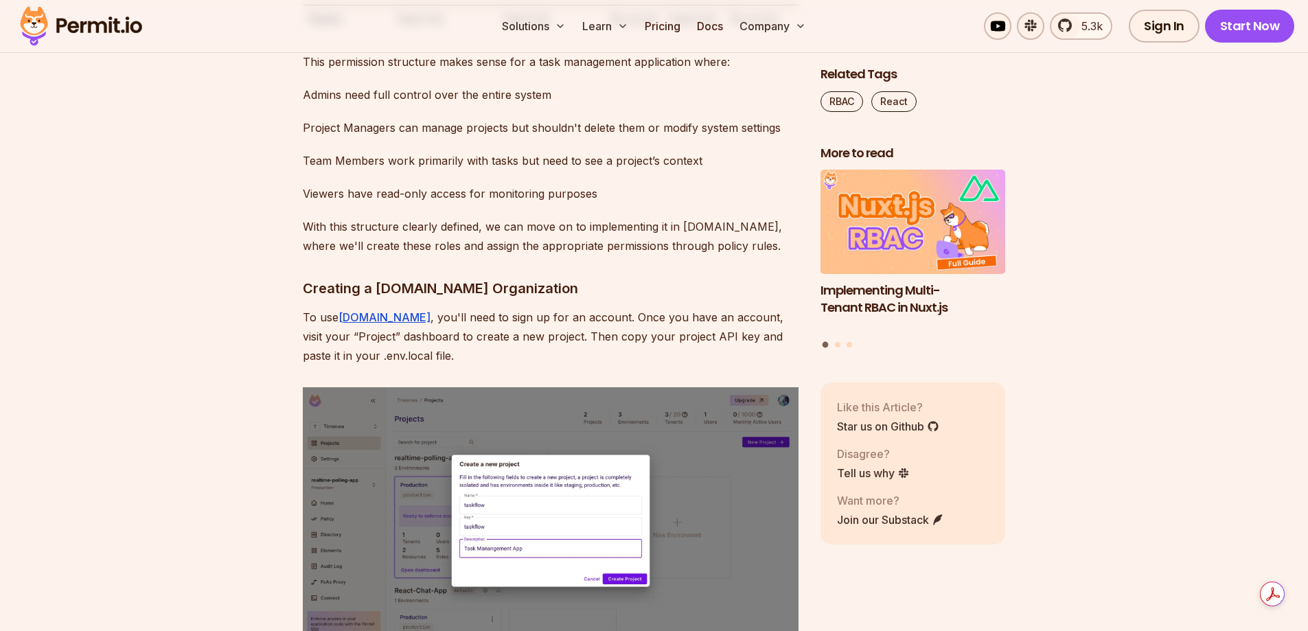
drag, startPoint x: 348, startPoint y: 385, endPoint x: 310, endPoint y: 405, distance: 42.7
drag, startPoint x: 310, startPoint y: 405, endPoint x: 207, endPoint y: 422, distance: 104.3
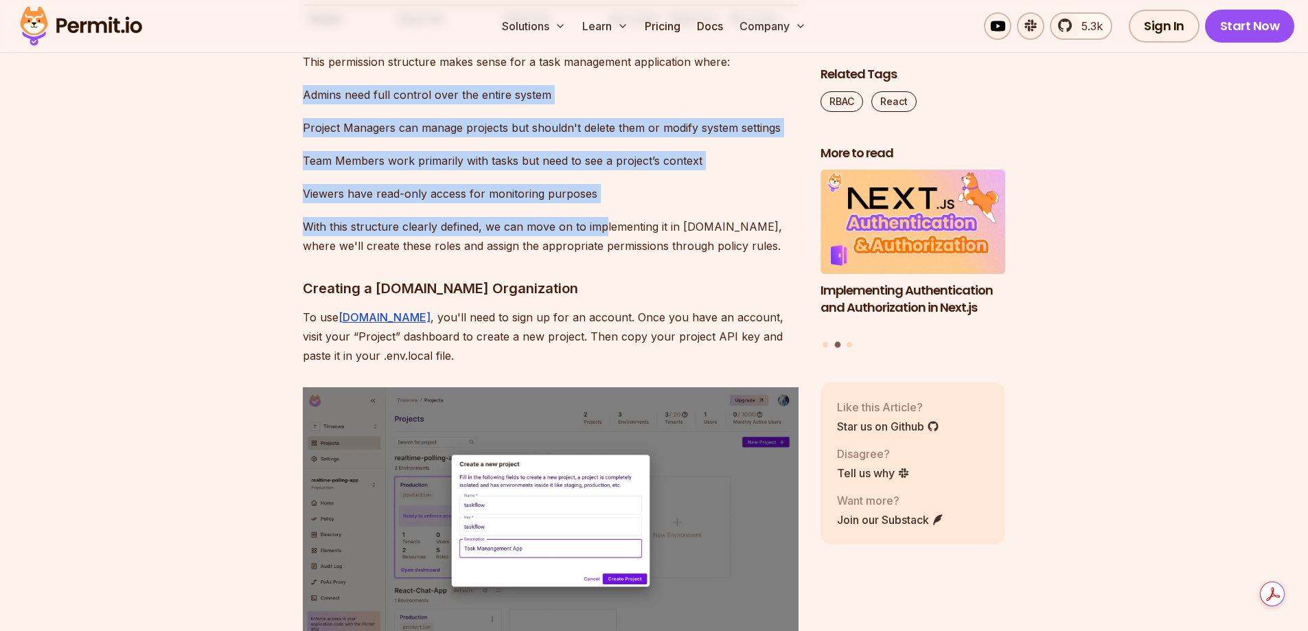
drag, startPoint x: 602, startPoint y: 458, endPoint x: 269, endPoint y: 353, distance: 349.3
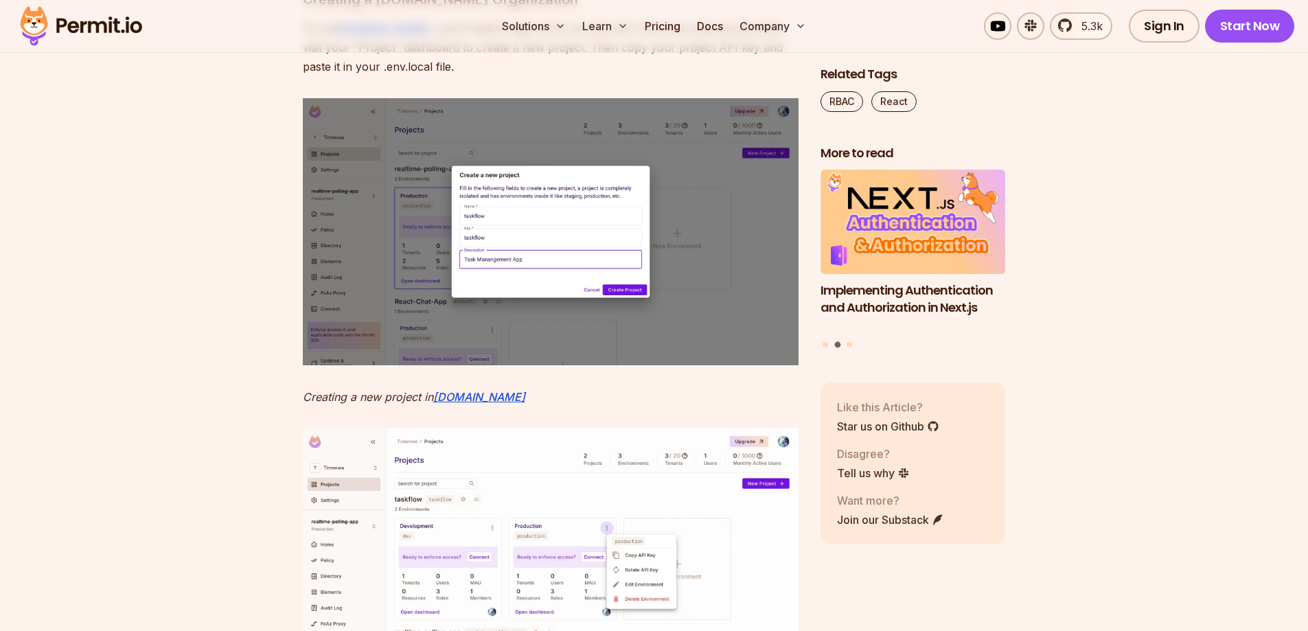
scroll to position [4671, 0]
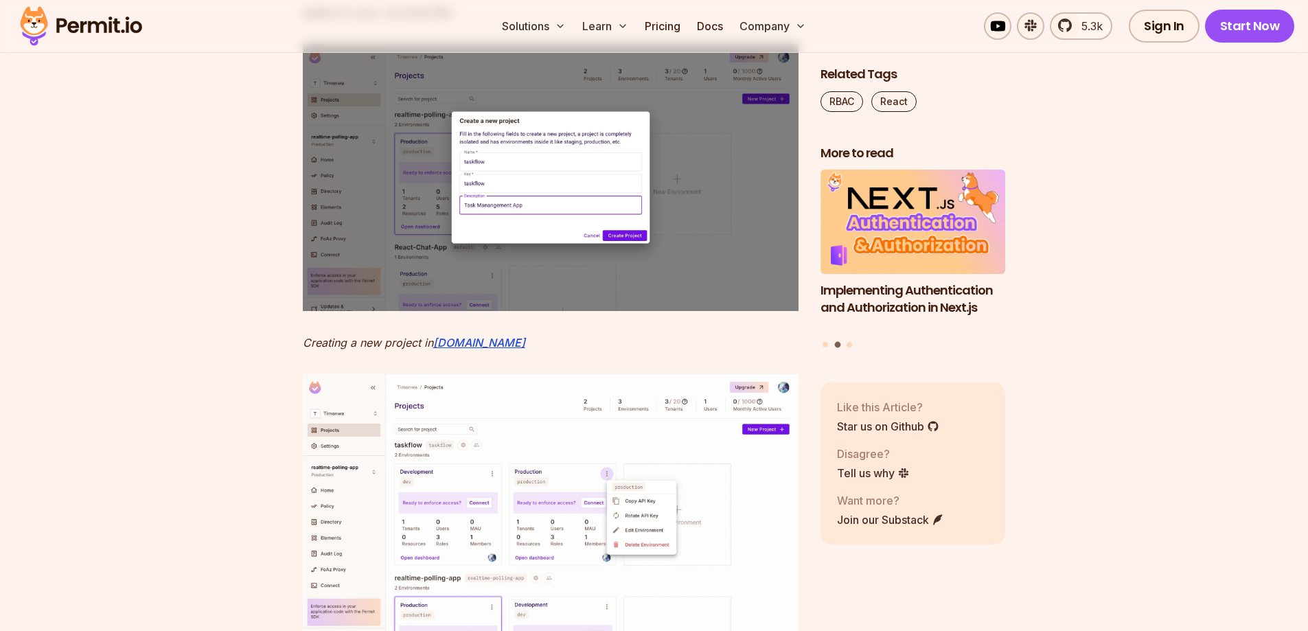
drag, startPoint x: 414, startPoint y: 273, endPoint x: 239, endPoint y: 227, distance: 180.9
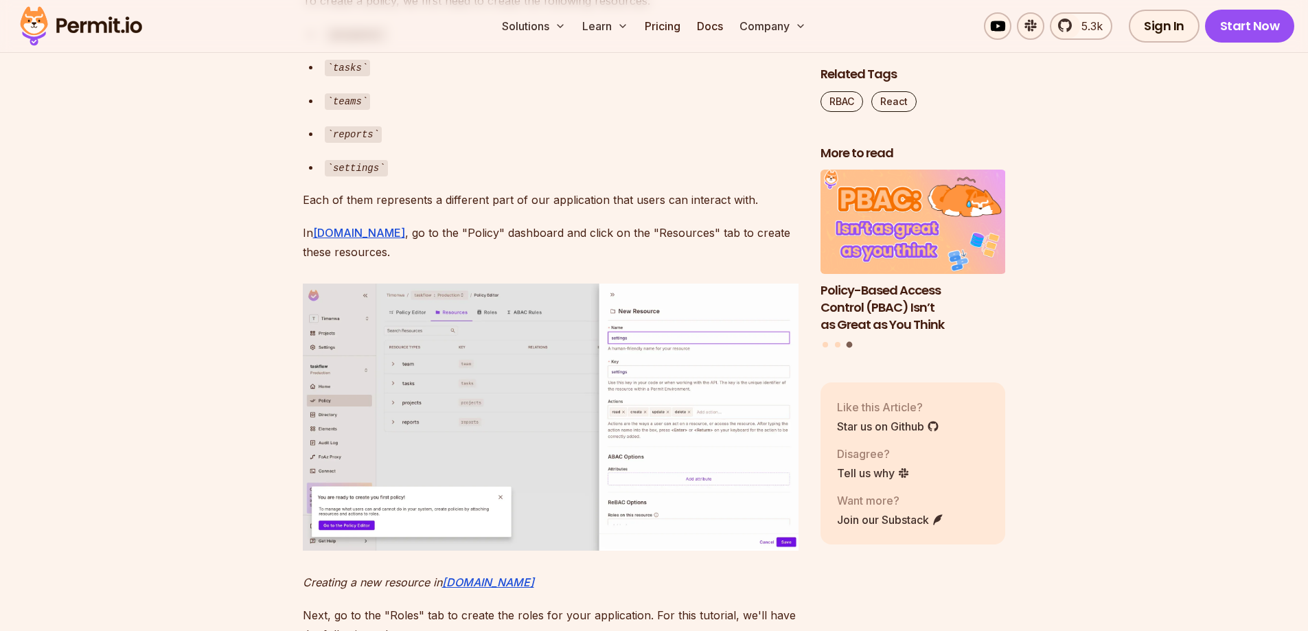
scroll to position [5495, 0]
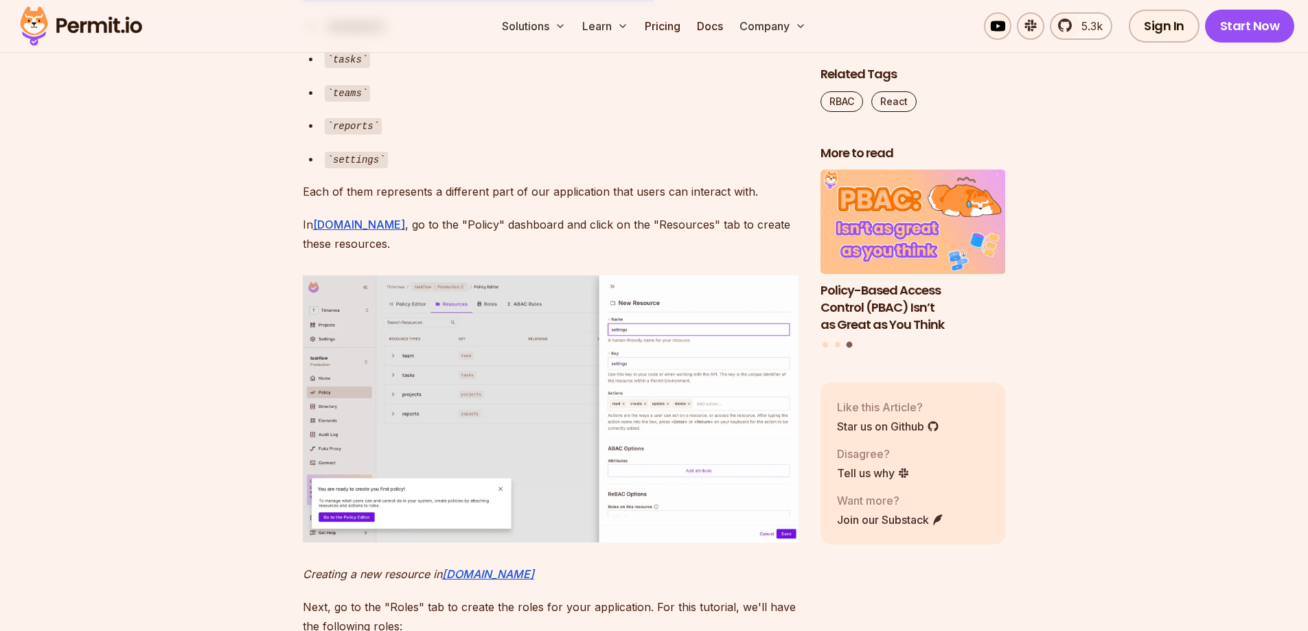
drag, startPoint x: 652, startPoint y: 245, endPoint x: 286, endPoint y: 201, distance: 368.7
click at [604, 169] on ul "projects tasks teams reports settings" at bounding box center [551, 92] width 496 height 153
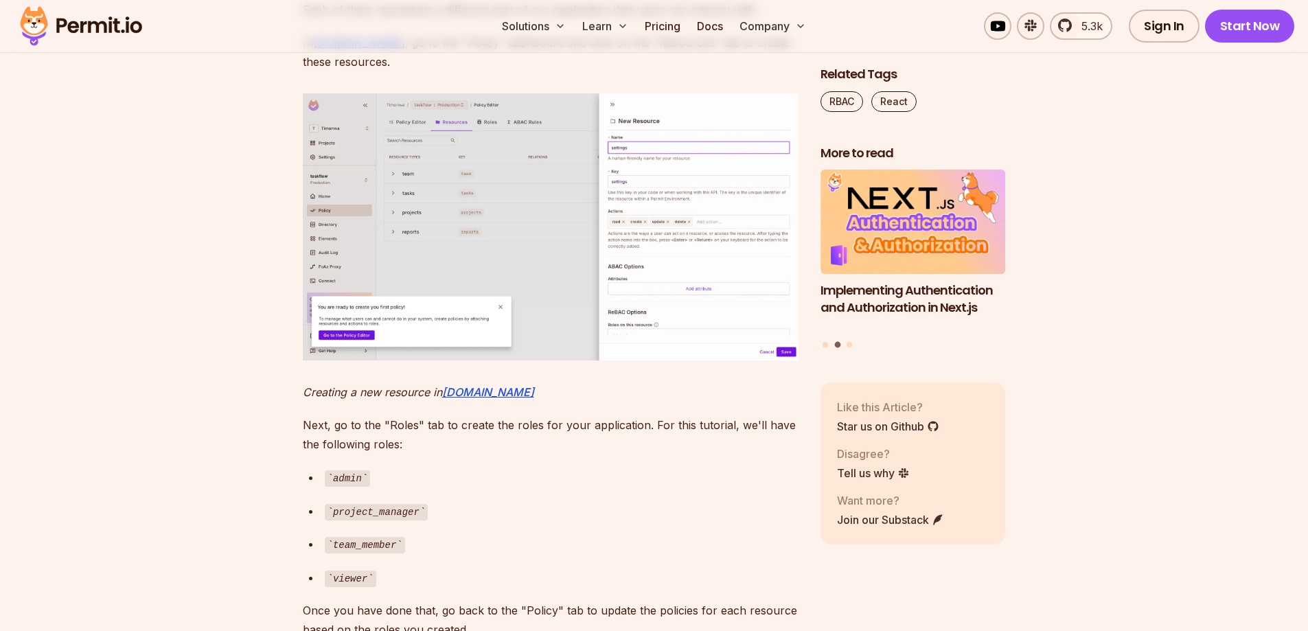
scroll to position [5770, 0]
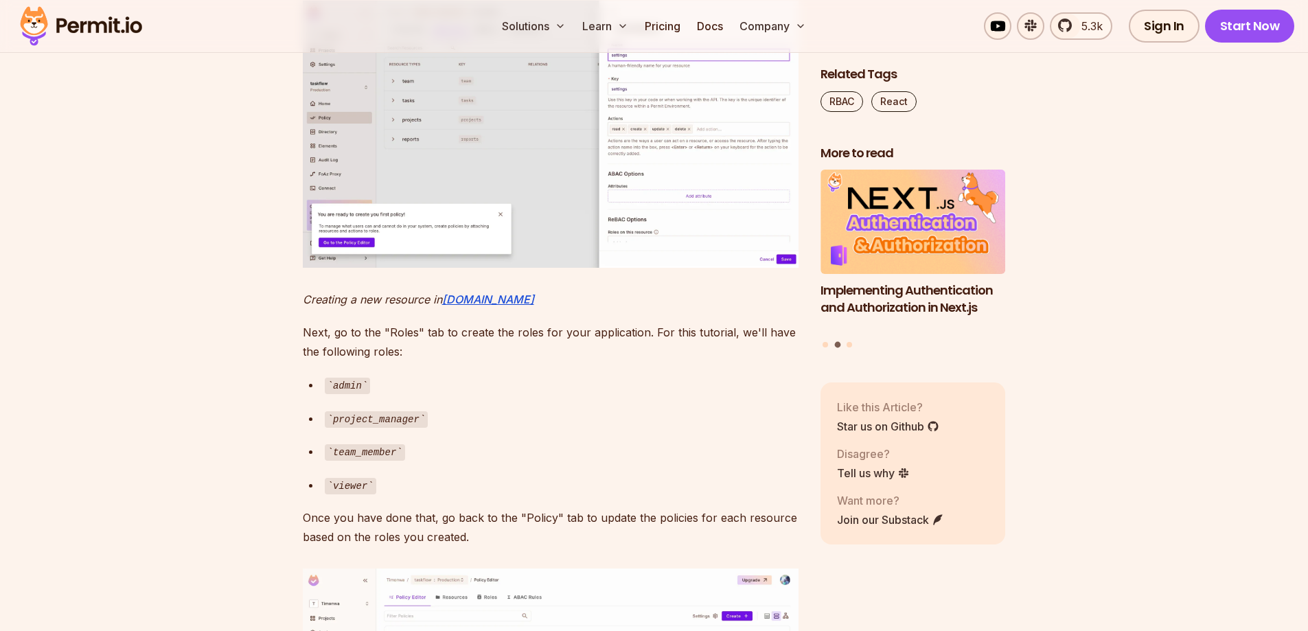
drag, startPoint x: 394, startPoint y: 231, endPoint x: 258, endPoint y: 205, distance: 138.5
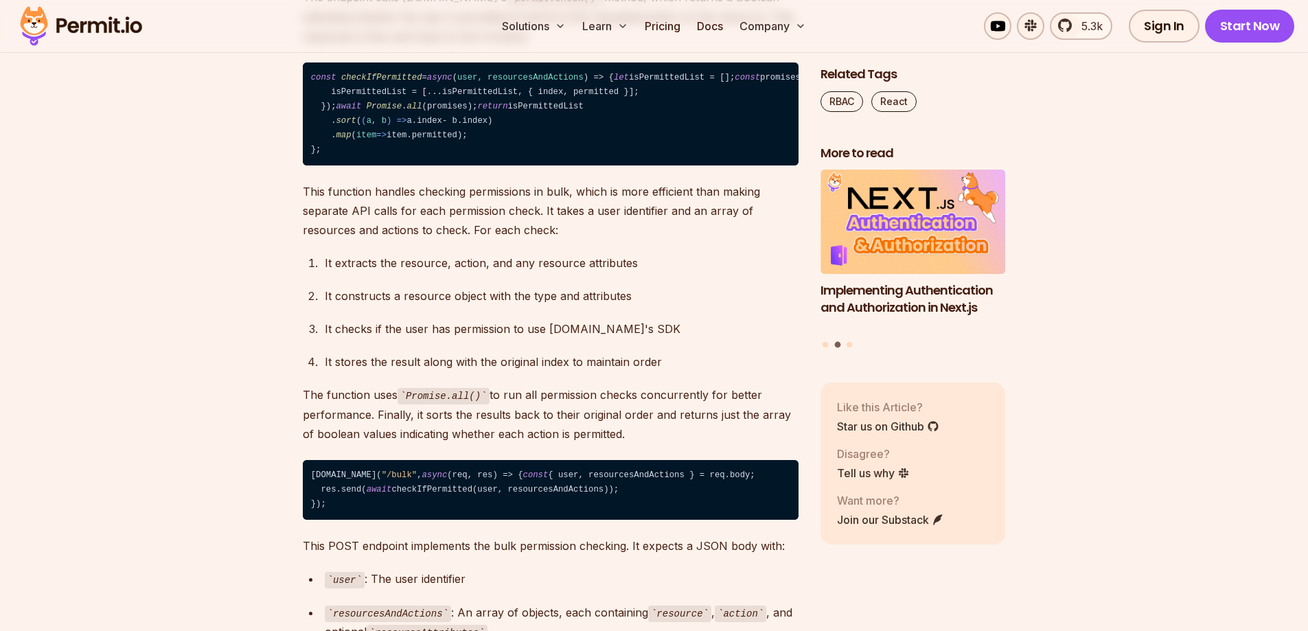
scroll to position [9342, 0]
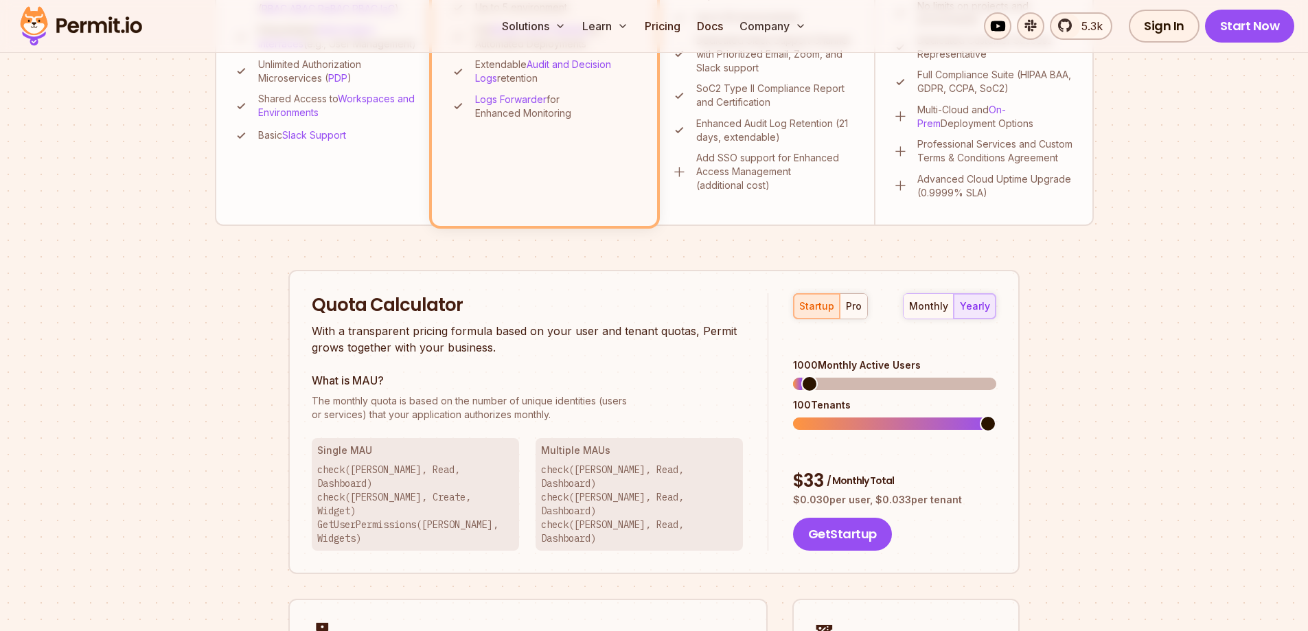
scroll to position [687, 0]
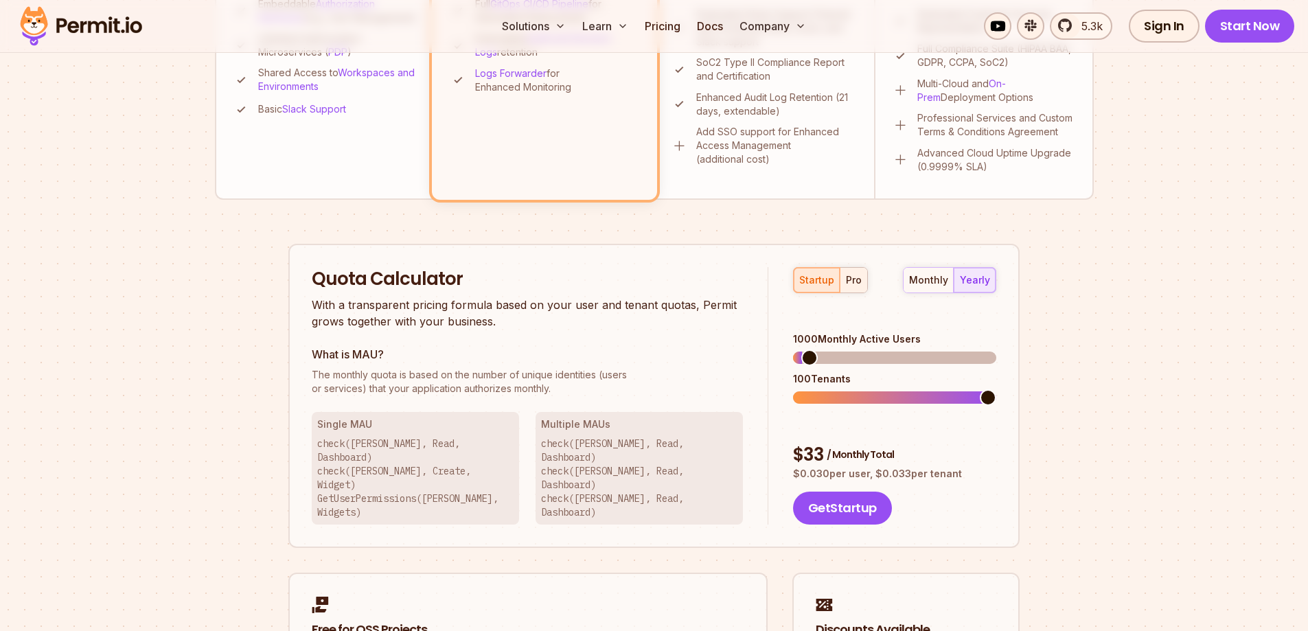
click at [850, 282] on div "pro" at bounding box center [854, 280] width 16 height 14
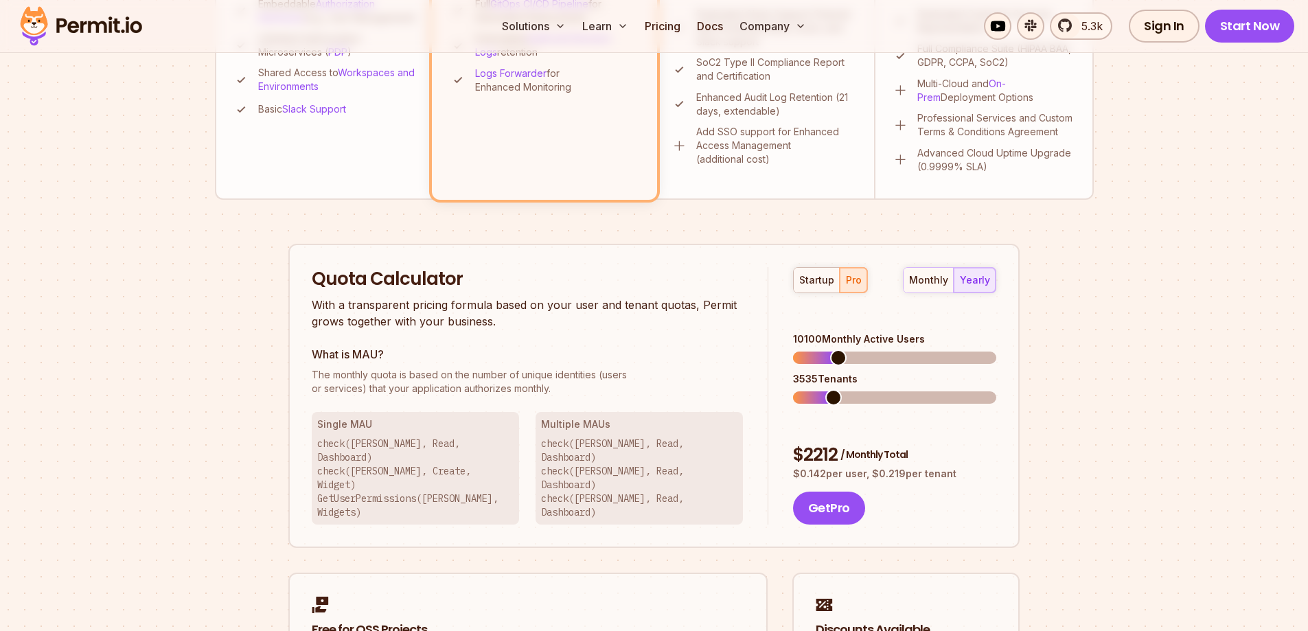
click at [830, 350] on span at bounding box center [838, 358] width 16 height 16
click at [972, 277] on div "monthly yearly" at bounding box center [949, 280] width 93 height 26
click at [921, 280] on div "monthly" at bounding box center [928, 280] width 39 height 14
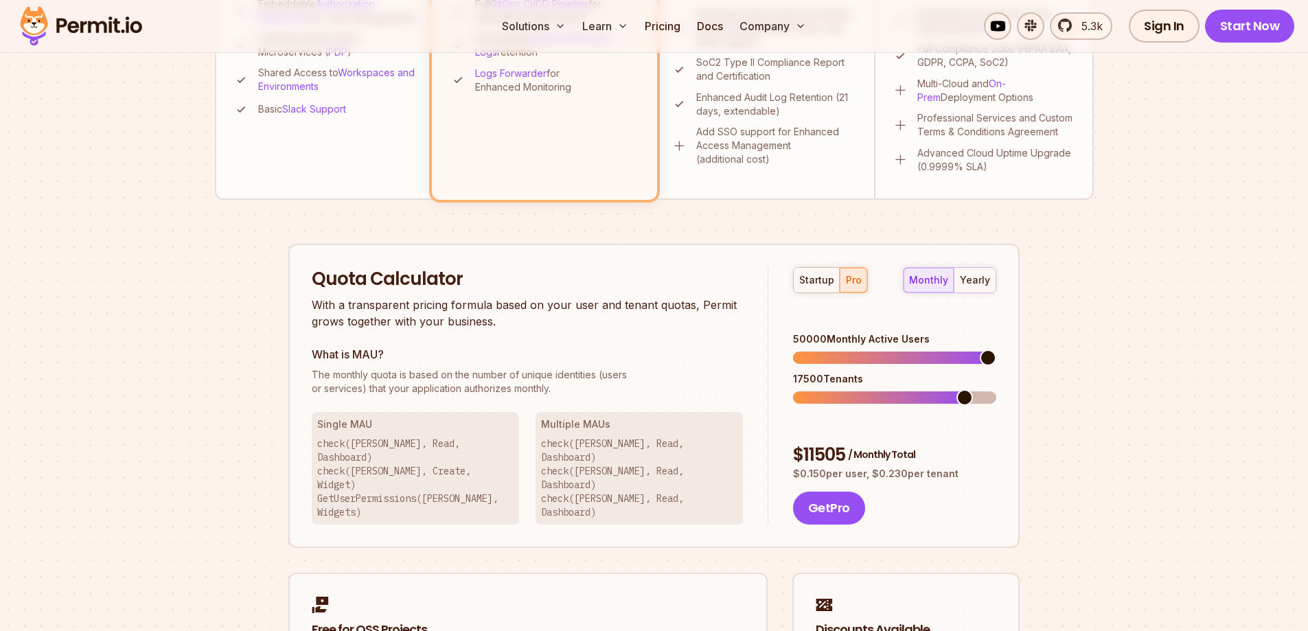
click at [980, 354] on span at bounding box center [988, 358] width 16 height 16
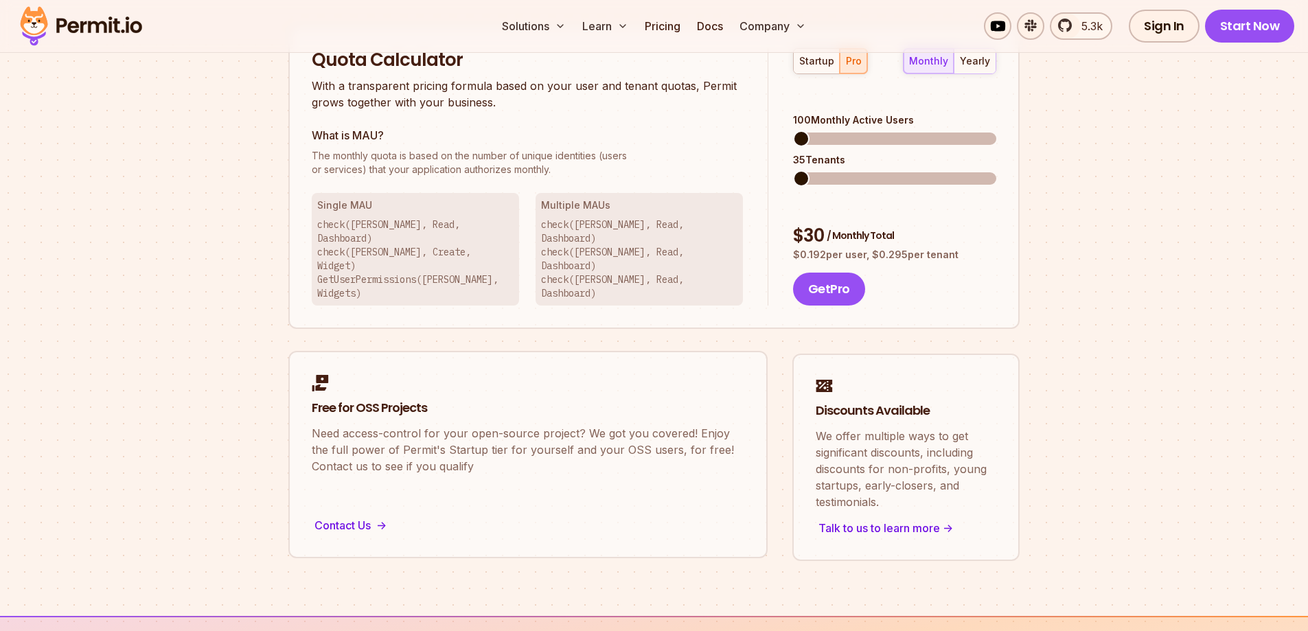
scroll to position [1030, 0]
